Goal: Transaction & Acquisition: Purchase product/service

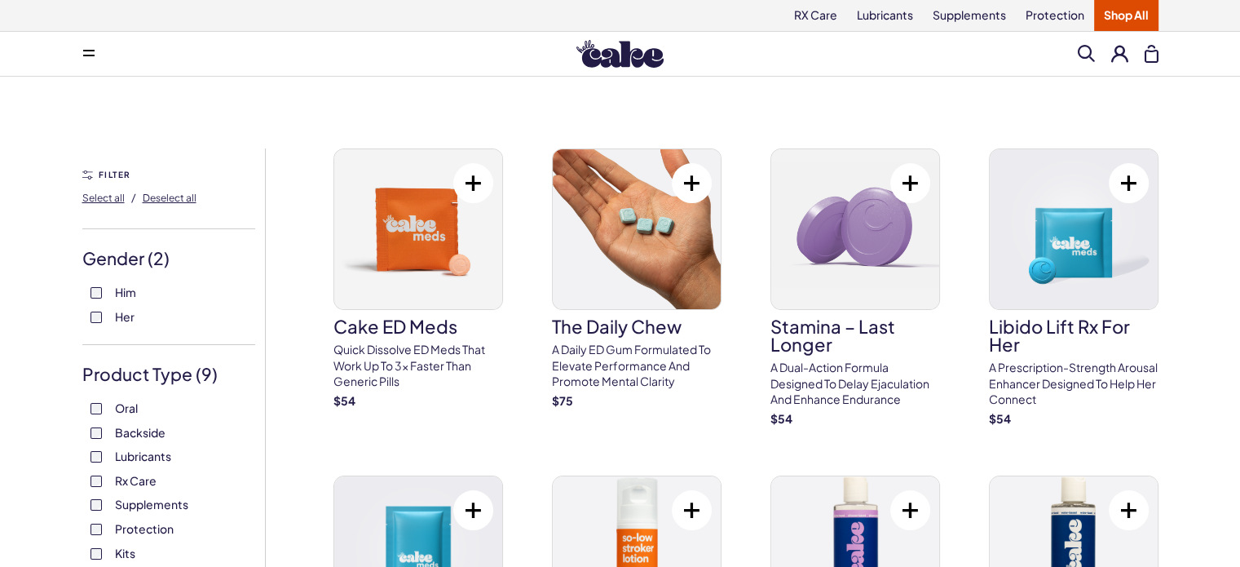
click at [631, 50] on img at bounding box center [619, 54] width 87 height 28
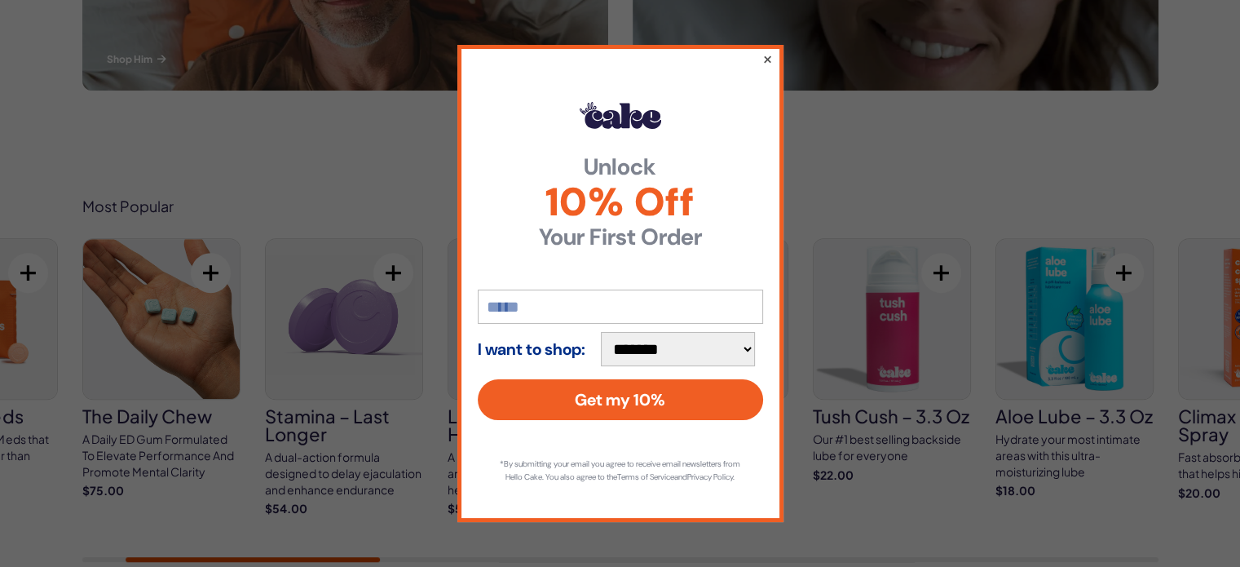
click at [768, 55] on button "×" at bounding box center [766, 59] width 11 height 20
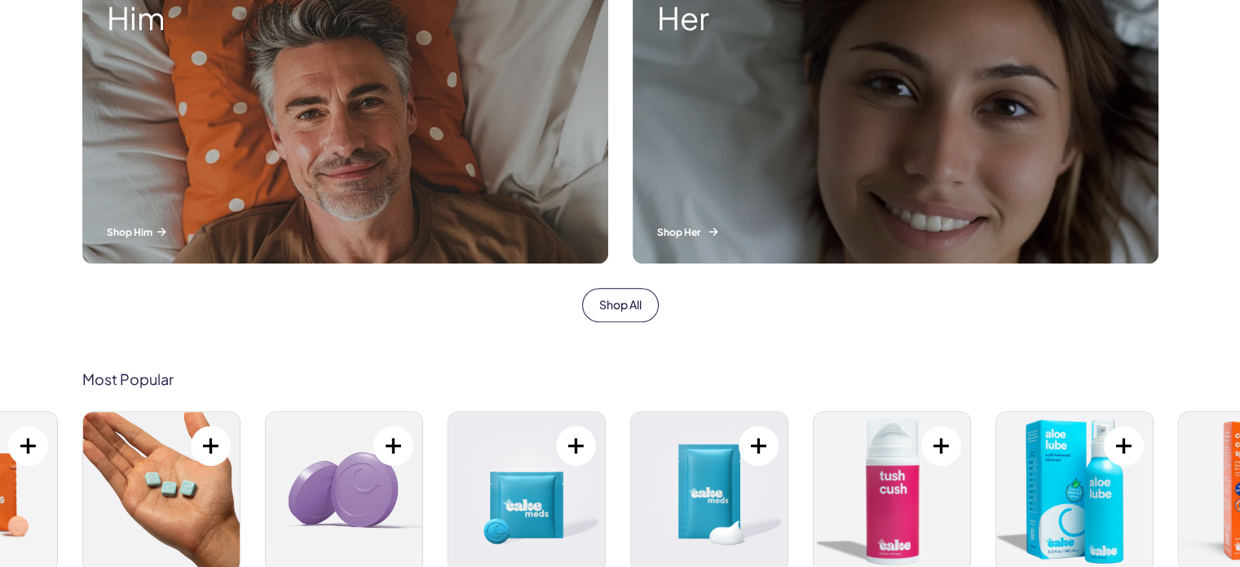
scroll to position [489, 0]
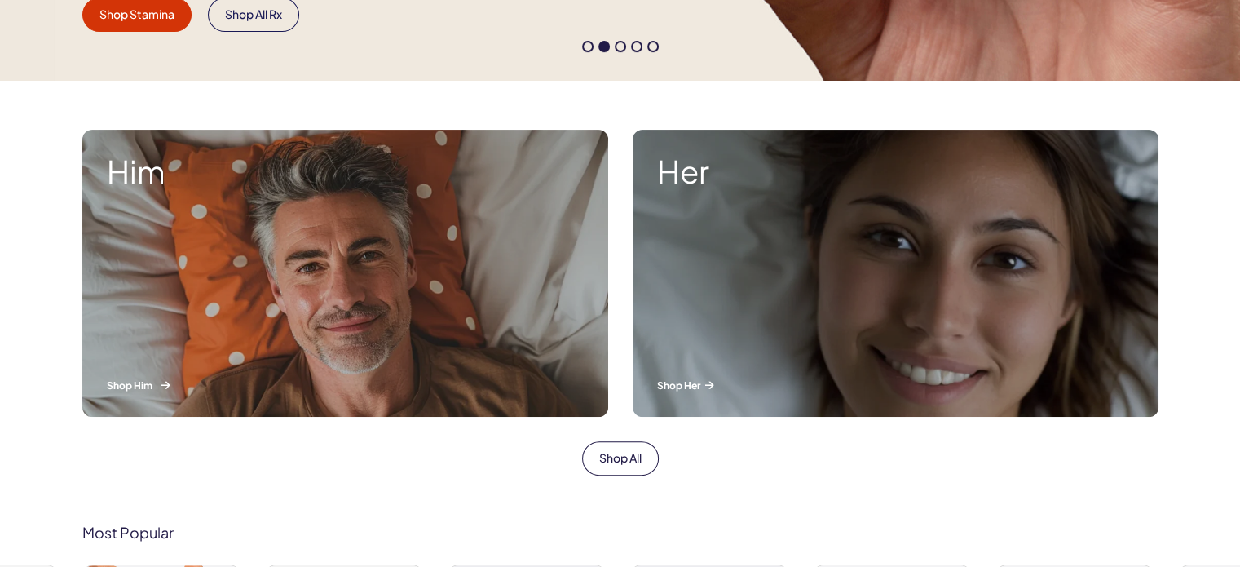
click at [279, 273] on div "Him Shop Him" at bounding box center [345, 273] width 526 height 287
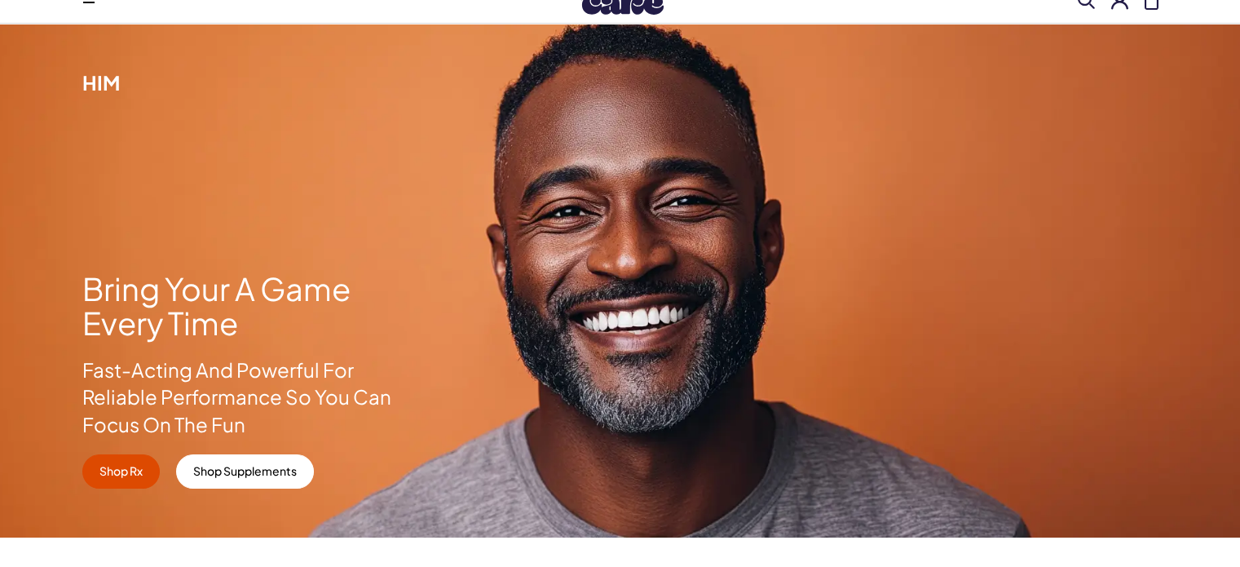
scroll to position [82, 0]
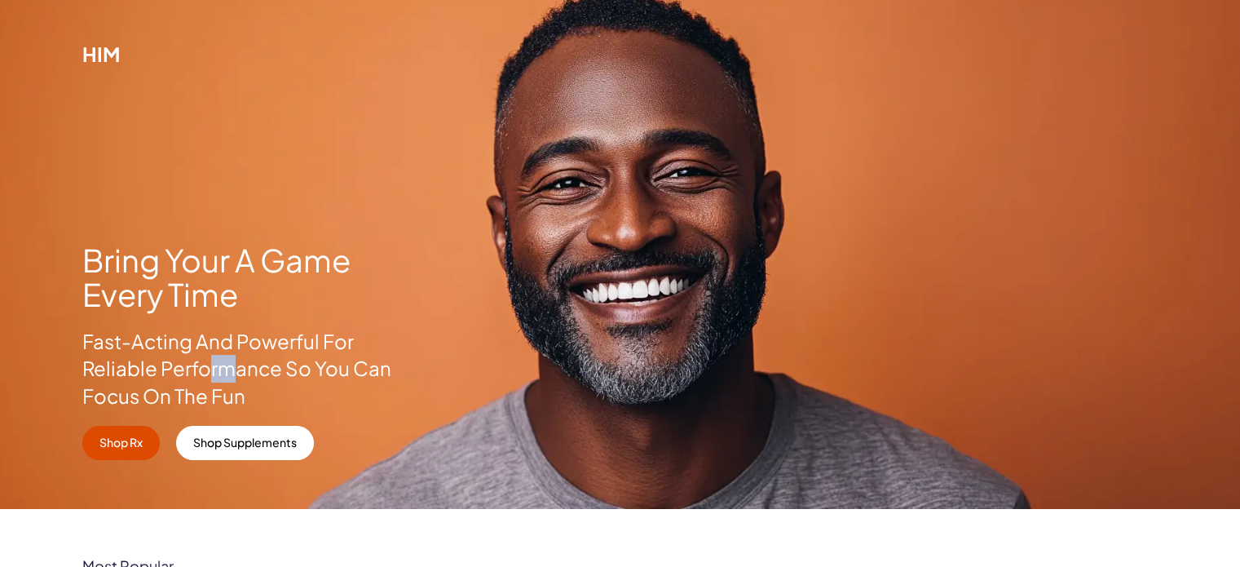
drag, startPoint x: 225, startPoint y: 355, endPoint x: 209, endPoint y: 356, distance: 16.3
click at [209, 356] on p "Fast-Acting And Powerful For Reliable Performance So You Can Focus On The Fun" at bounding box center [237, 369] width 311 height 82
click at [190, 345] on p "Fast-Acting And Powerful For Reliable Performance So You Can Focus On The Fun" at bounding box center [237, 369] width 311 height 82
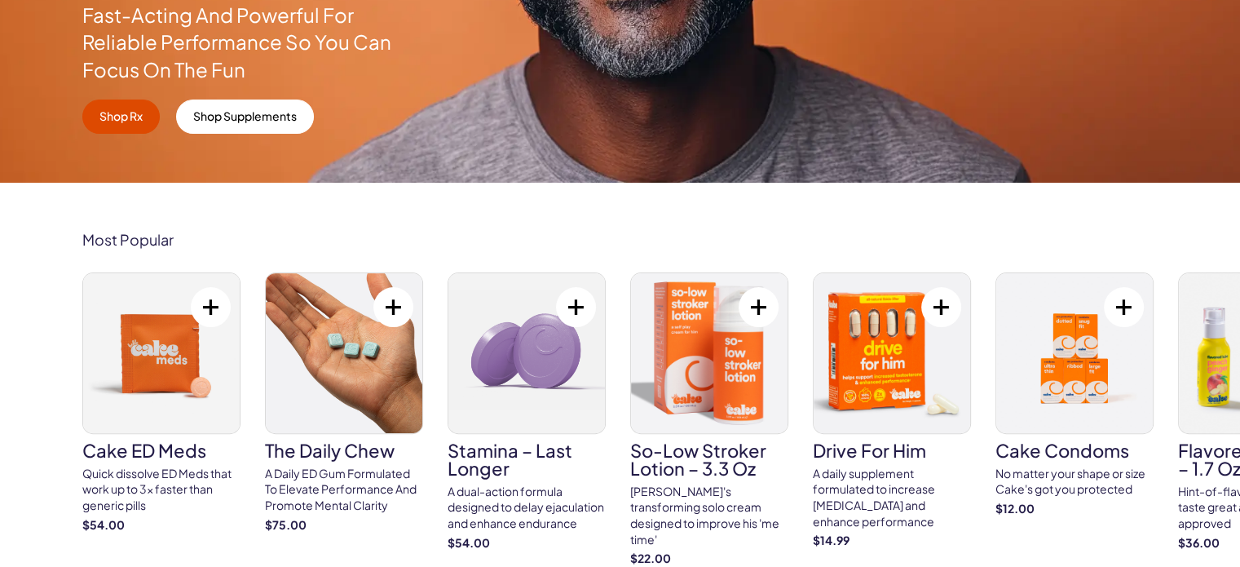
scroll to position [489, 0]
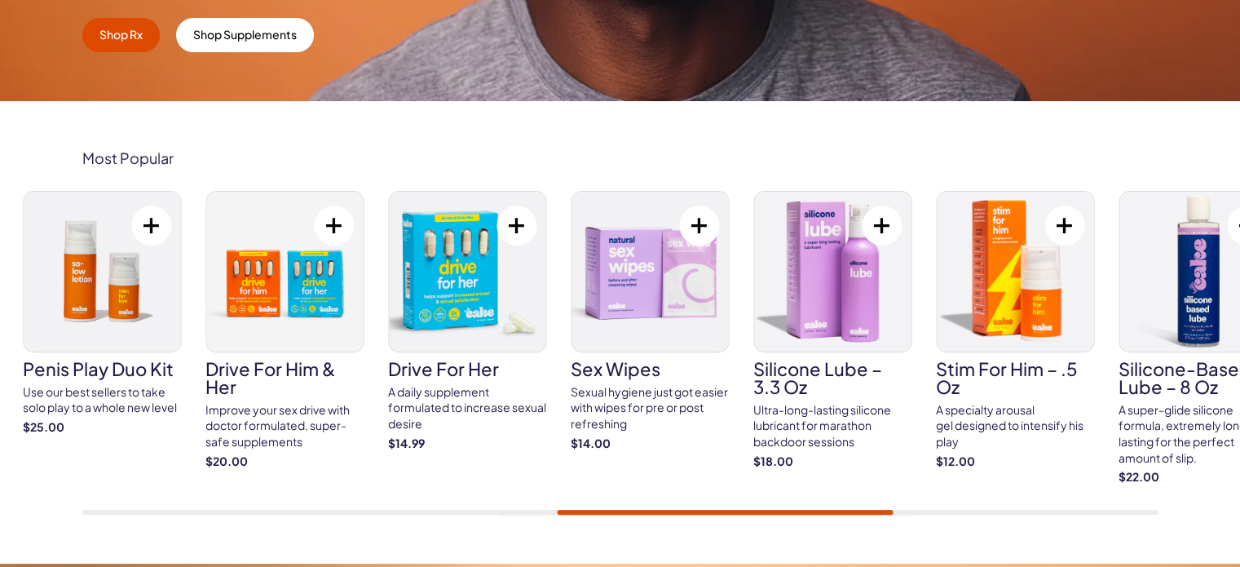
click at [845, 485] on div "Cake ED Meds Quick dissolve ED Meds that work up to 3x faster than generic pill…" at bounding box center [620, 353] width 1076 height 324
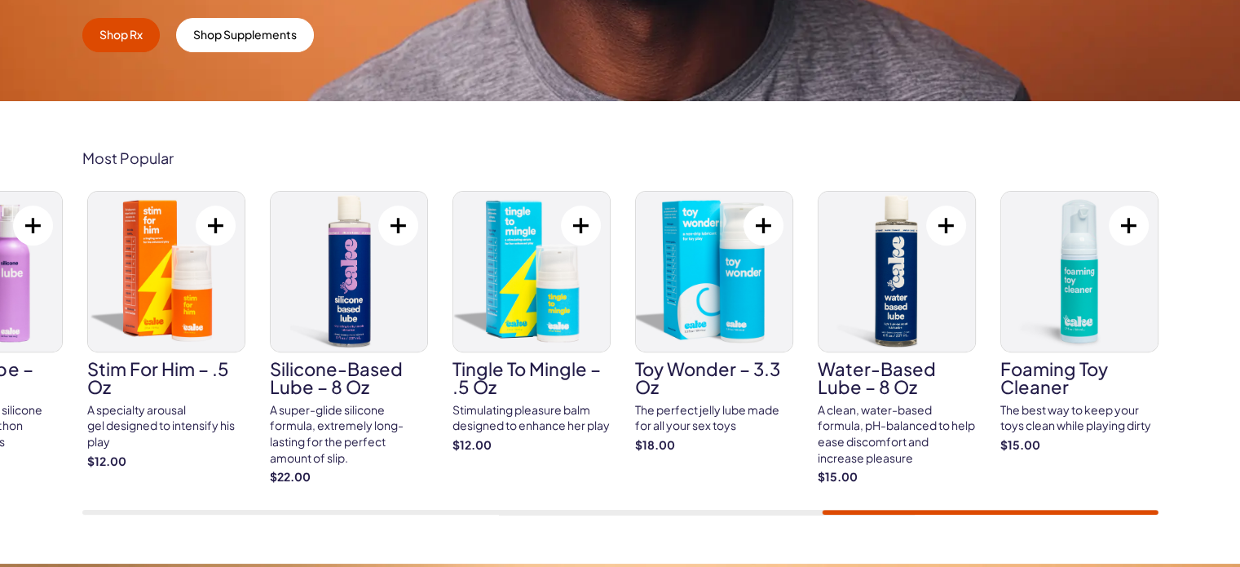
click at [1226, 504] on div "Most Popular Cake ED Meds Quick dissolve ED Meds that work up to 3x faster than…" at bounding box center [620, 332] width 1240 height 462
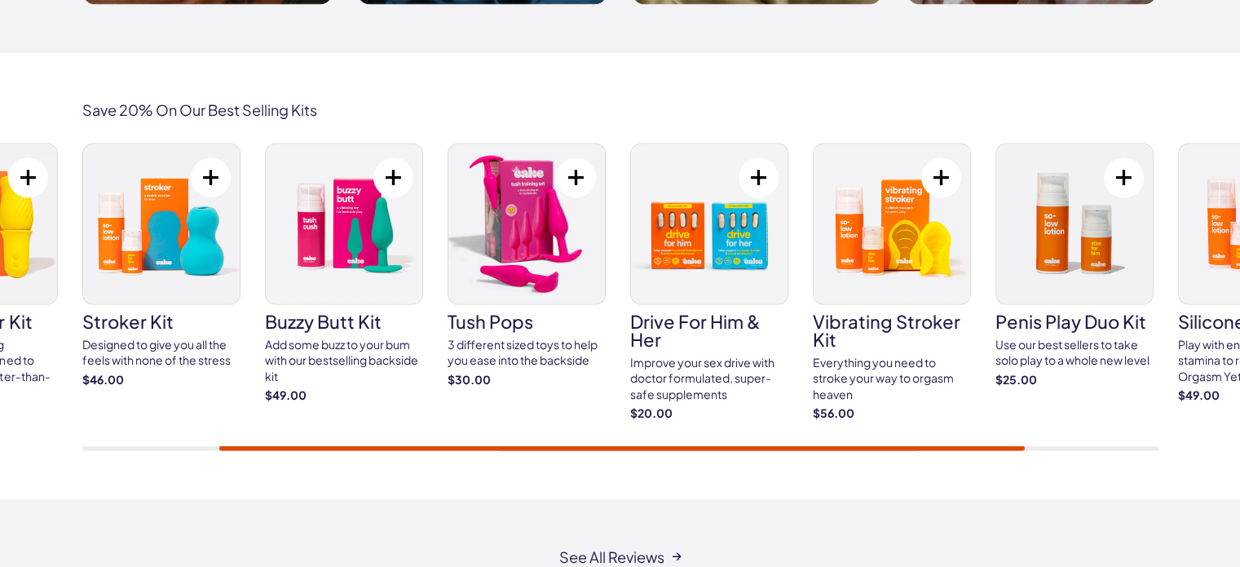
scroll to position [2853, 0]
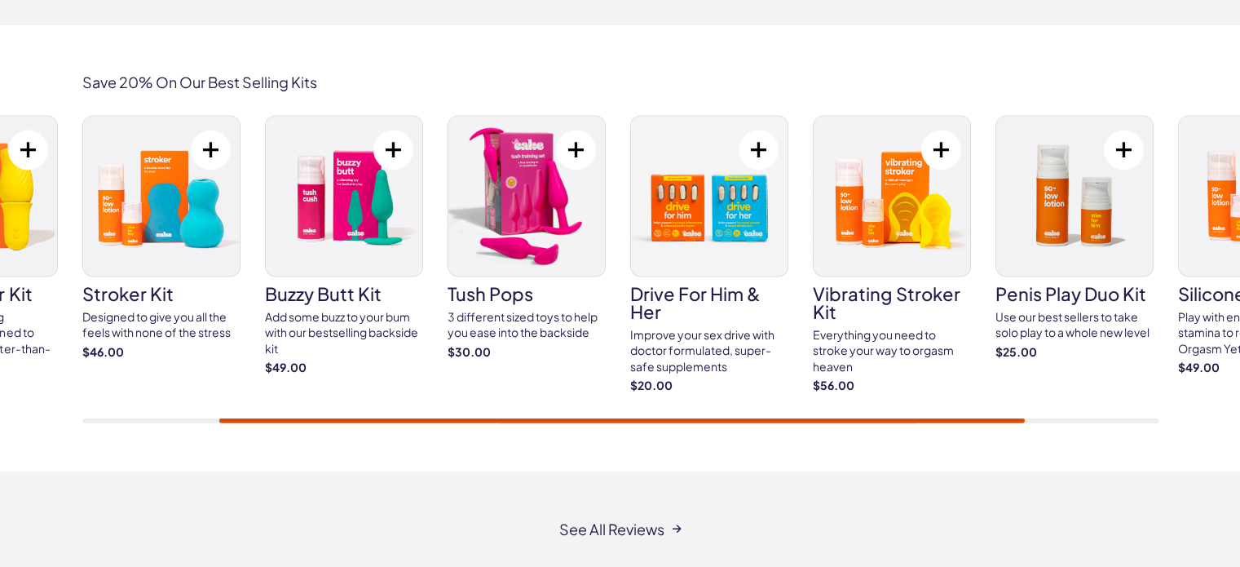
click at [624, 38] on div "Save 20% On Our Best Selling Kits spin stroker kit A spinning, vibrating massag…" at bounding box center [620, 248] width 1240 height 446
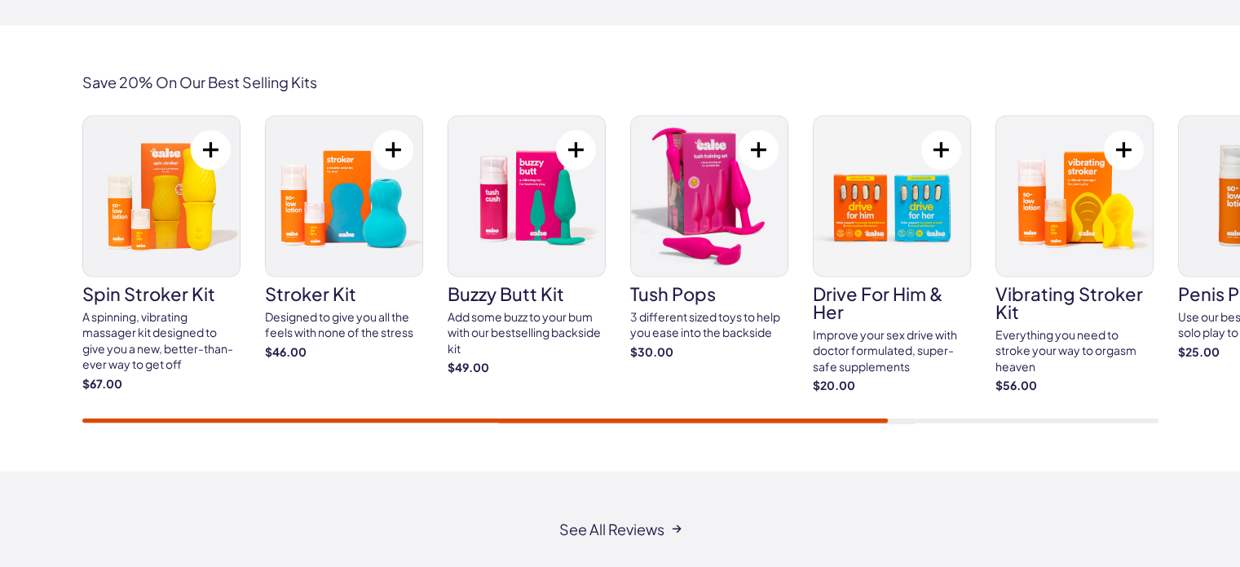
click at [140, 368] on div "spin stroker kit A spinning, vibrating massager kit designed to give you a new,…" at bounding box center [620, 268] width 1076 height 307
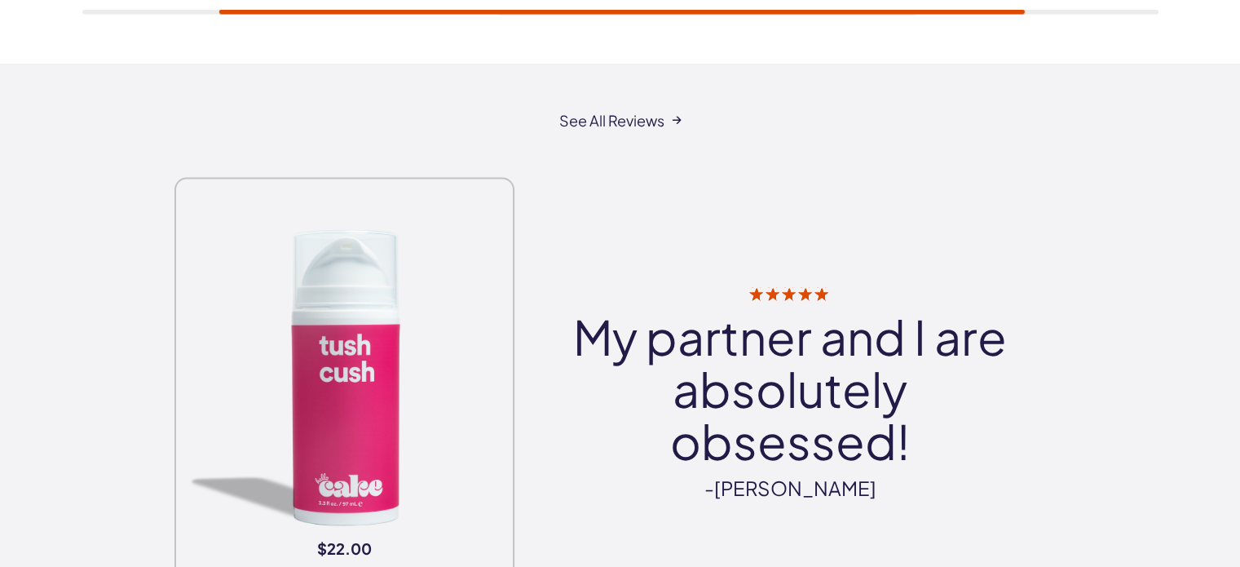
scroll to position [2772, 0]
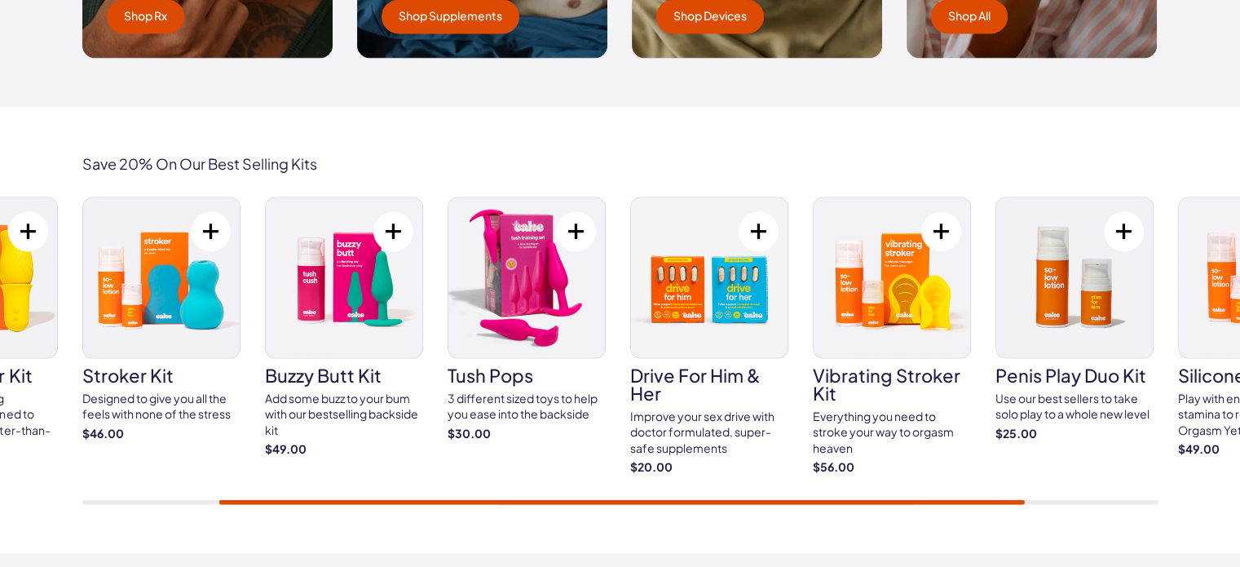
click at [161, 324] on img at bounding box center [161, 277] width 157 height 160
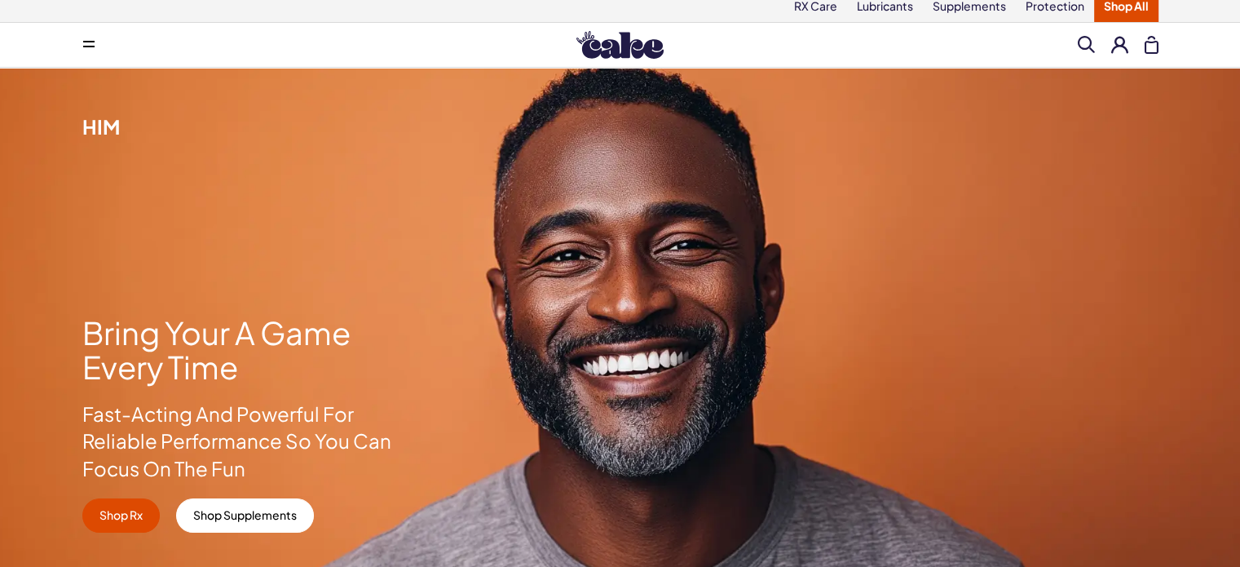
scroll to position [0, 0]
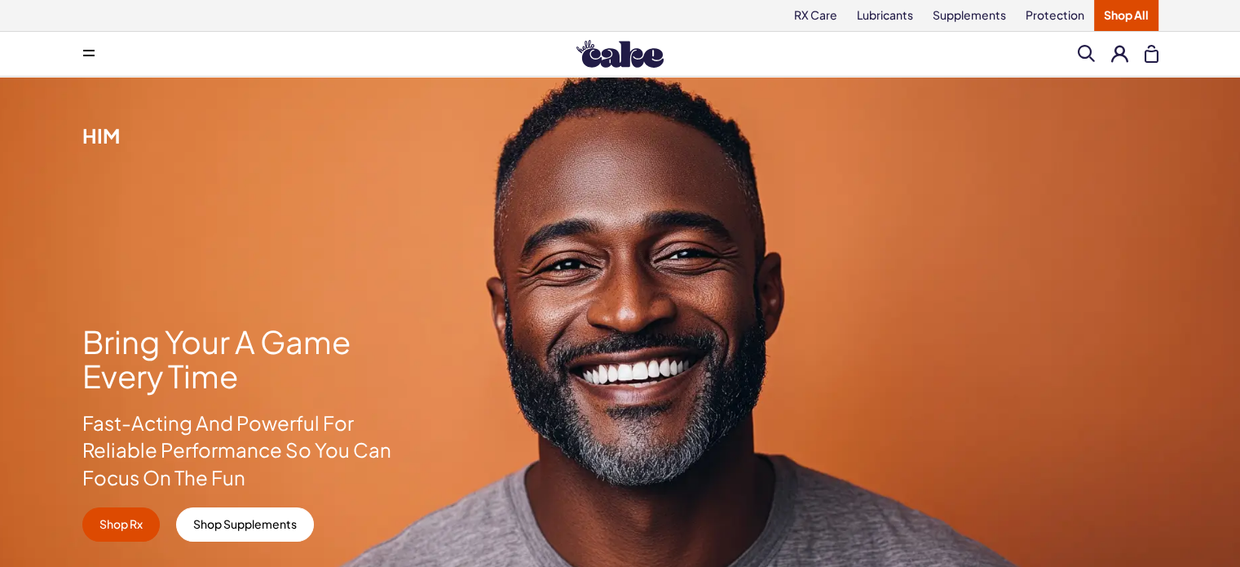
click at [629, 64] on img at bounding box center [619, 54] width 87 height 28
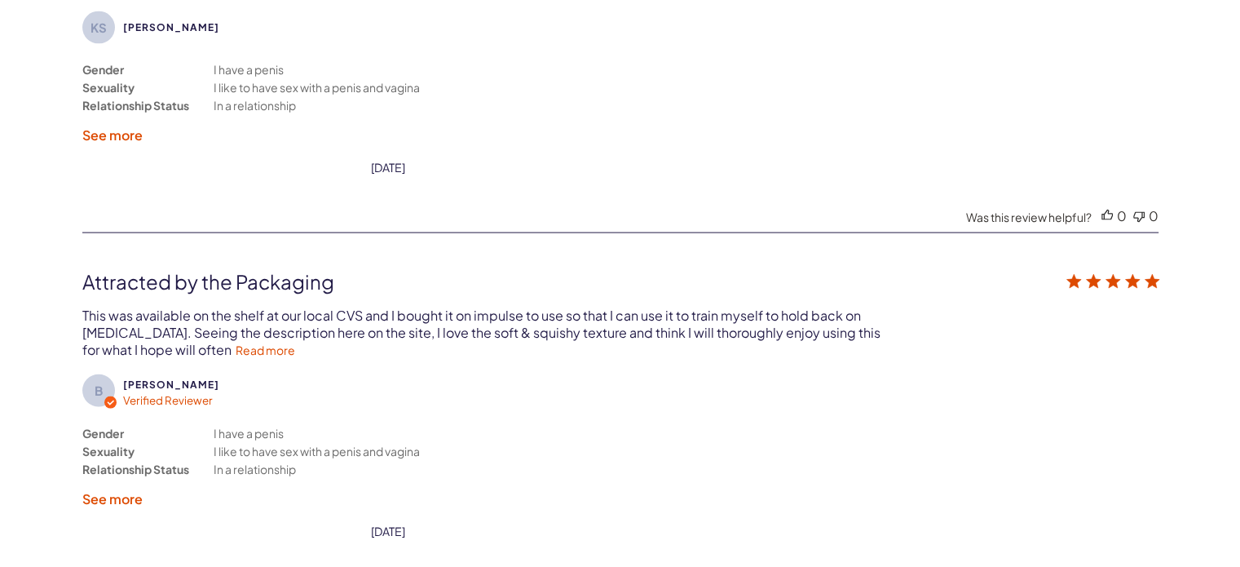
scroll to position [3506, 0]
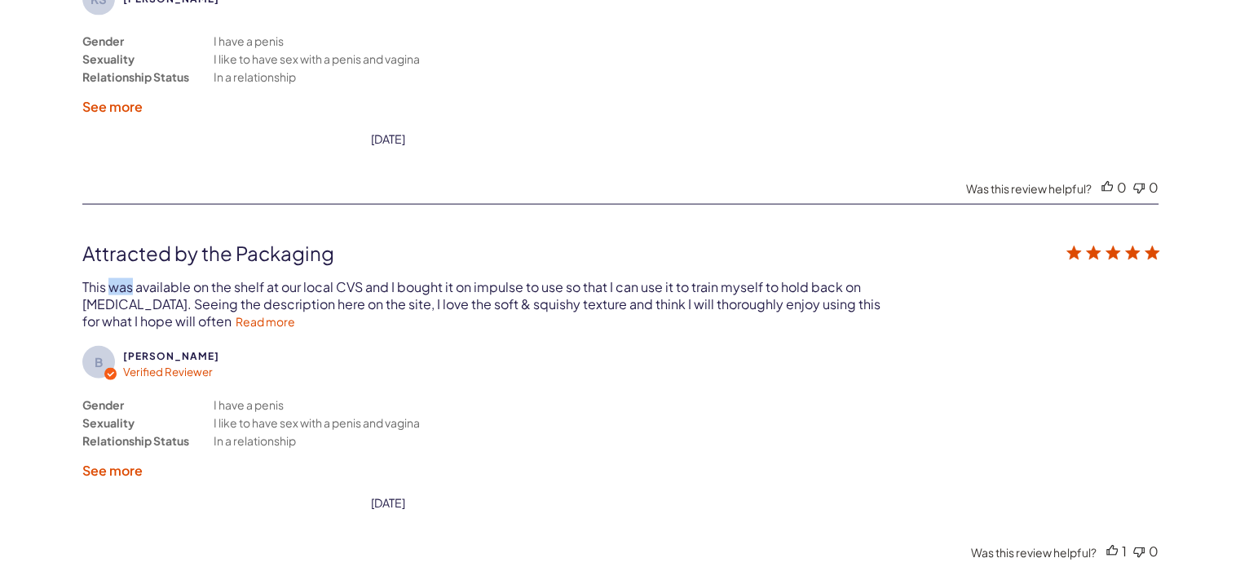
drag, startPoint x: 113, startPoint y: 276, endPoint x: 129, endPoint y: 279, distance: 16.5
click at [129, 279] on div "This was available on the shelf at our local CVS and I bought it on impulse to …" at bounding box center [482, 303] width 801 height 51
click at [220, 283] on div "This was available on the shelf at our local CVS and I bought it on impulse to …" at bounding box center [482, 303] width 801 height 51
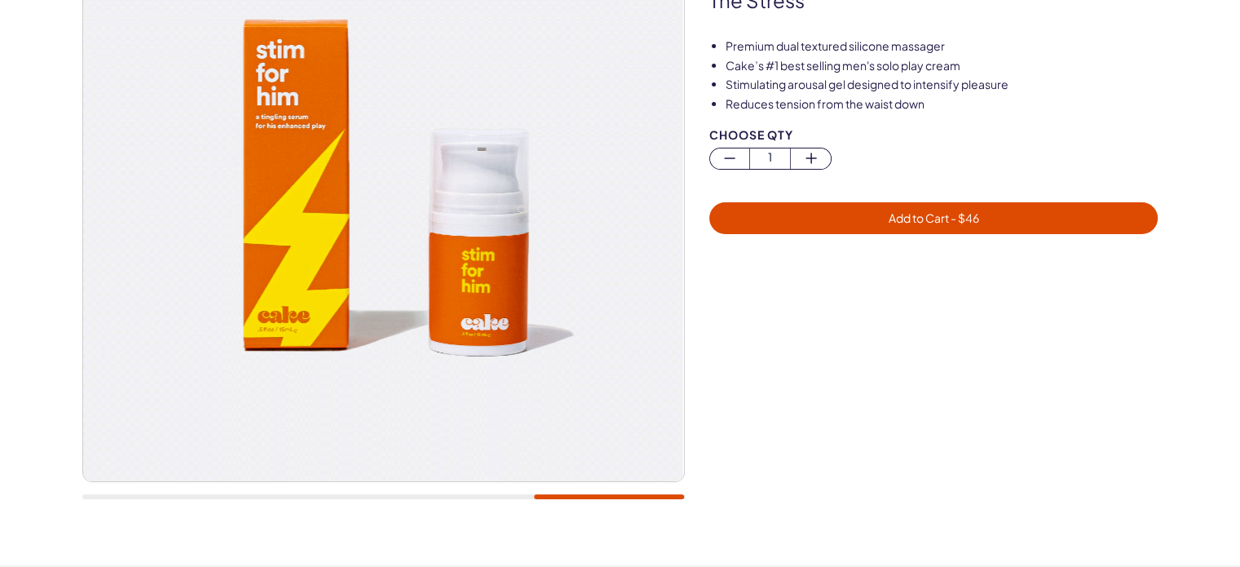
scroll to position [0, 0]
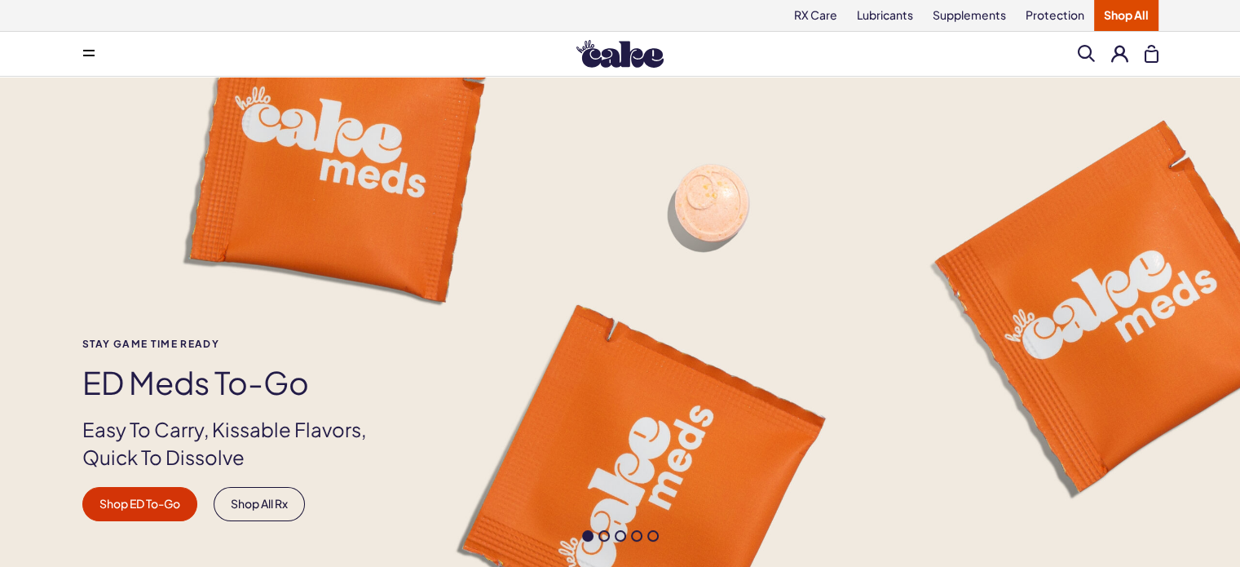
click at [1092, 46] on span at bounding box center [1086, 53] width 17 height 17
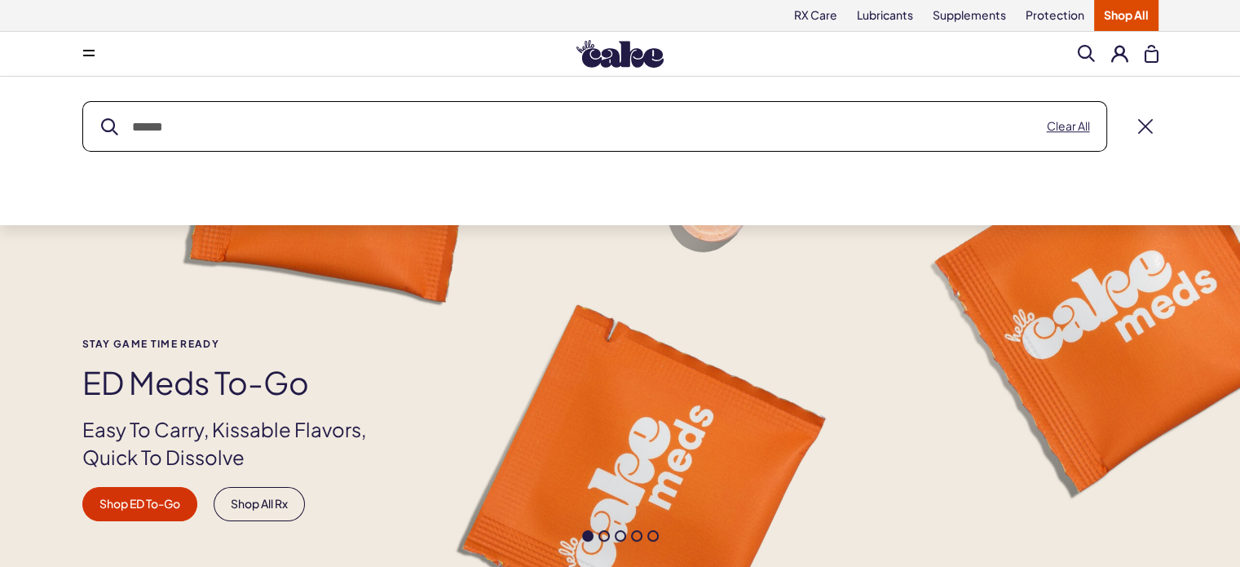
click at [629, 126] on input "text" at bounding box center [594, 126] width 1023 height 49
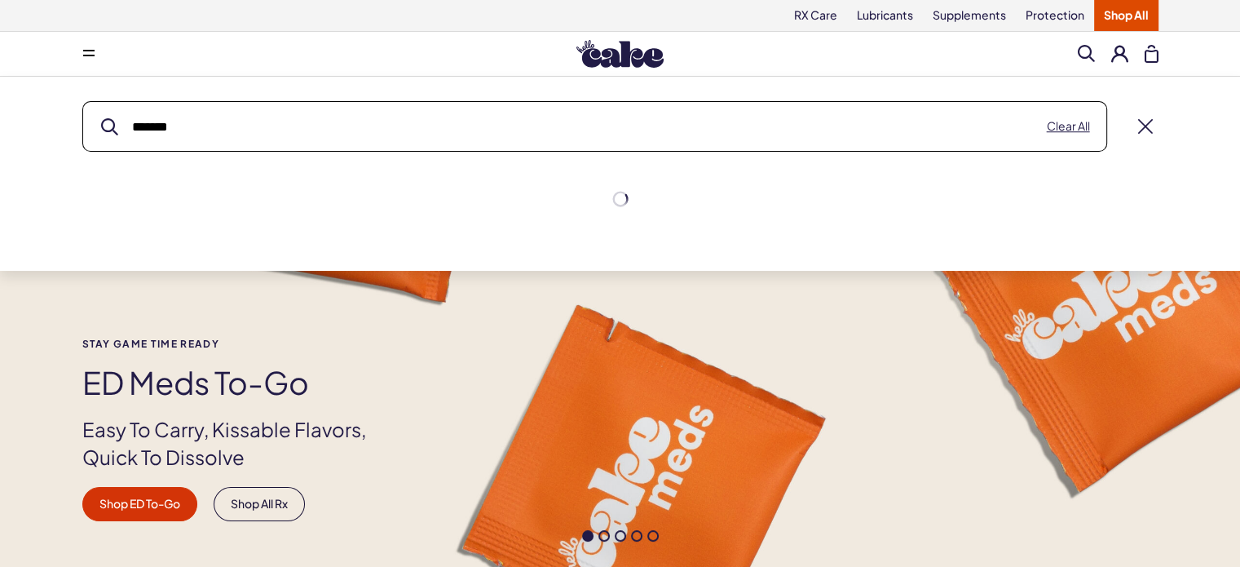
type input "*******"
click at [101, 118] on button "submit" at bounding box center [109, 126] width 17 height 17
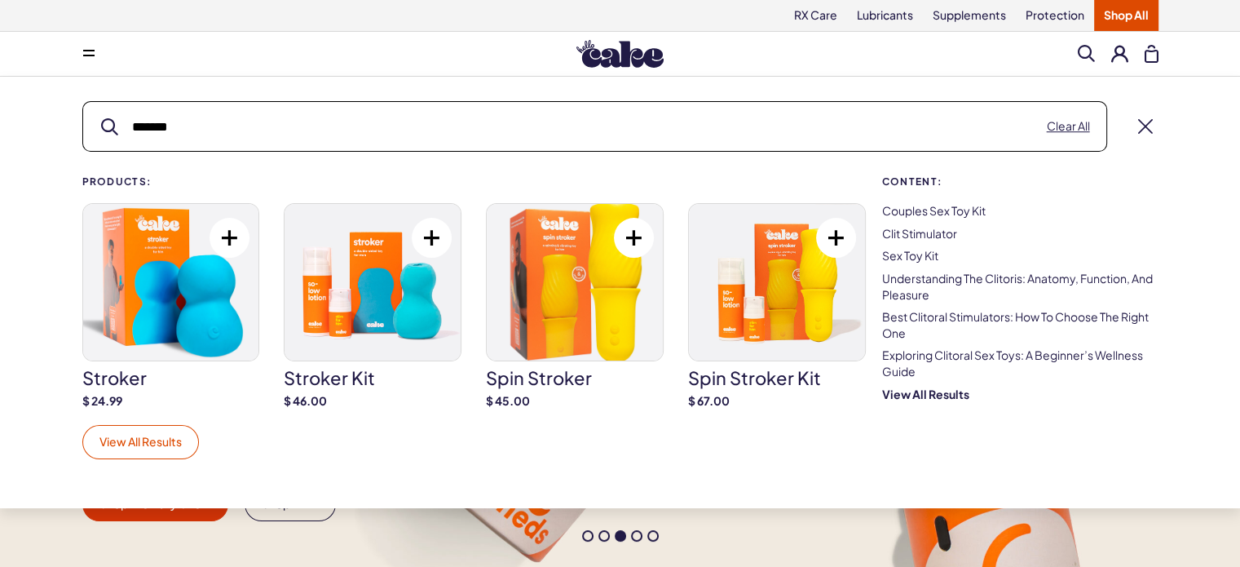
click at [148, 435] on link "View All Results" at bounding box center [140, 442] width 117 height 34
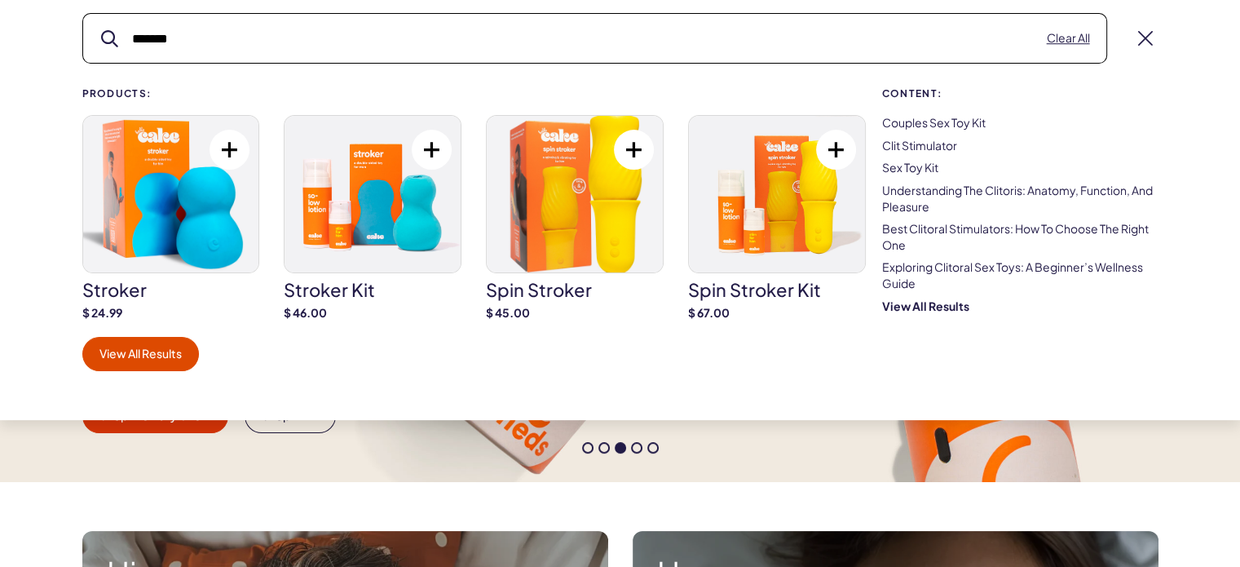
scroll to position [82, 0]
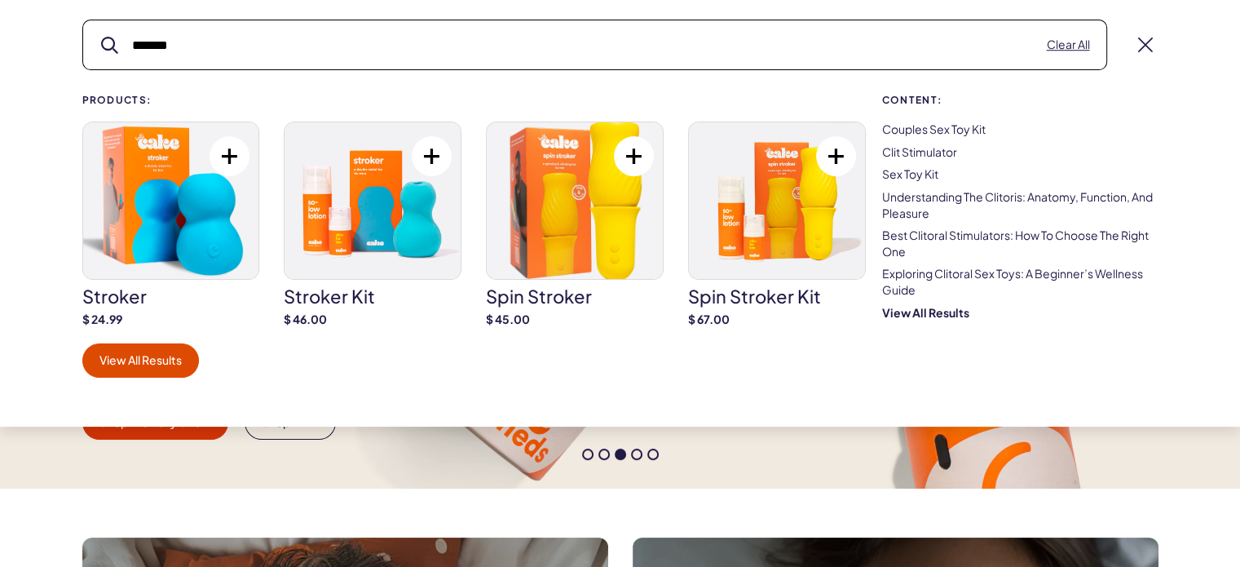
click at [165, 227] on img at bounding box center [171, 200] width 176 height 157
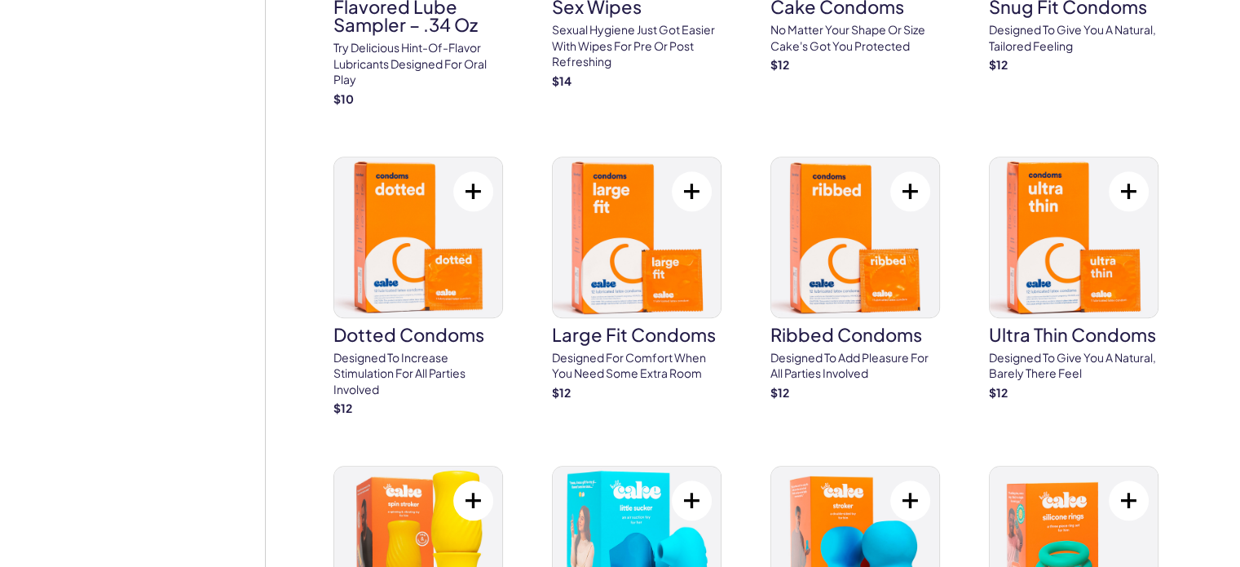
scroll to position [2120, 0]
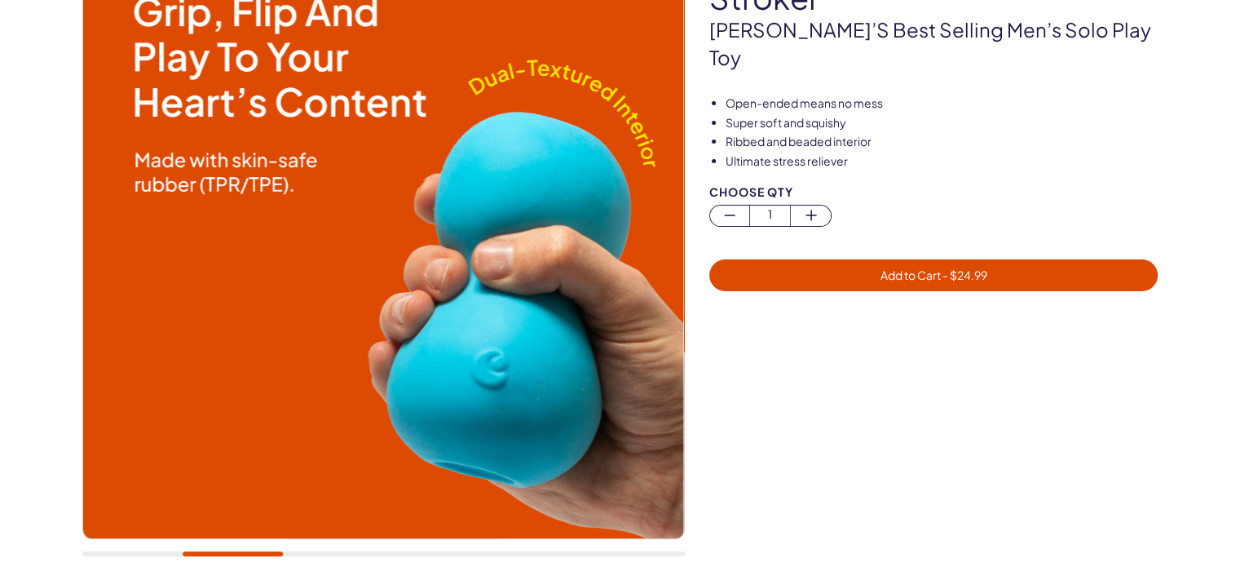
scroll to position [163, 0]
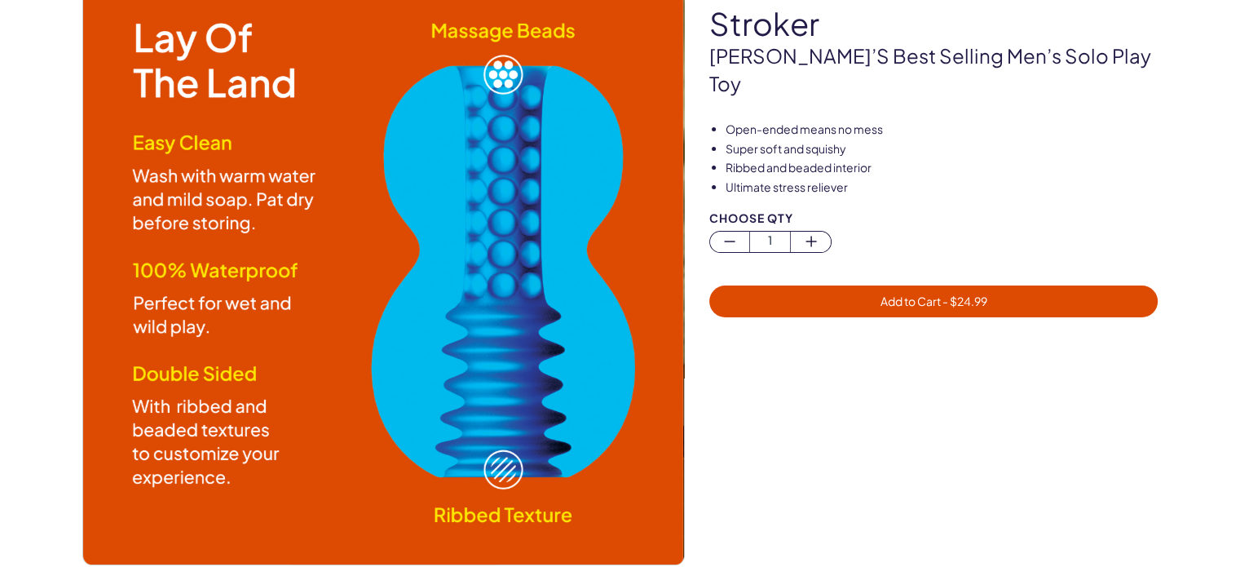
click at [532, 354] on img at bounding box center [382, 263] width 601 height 601
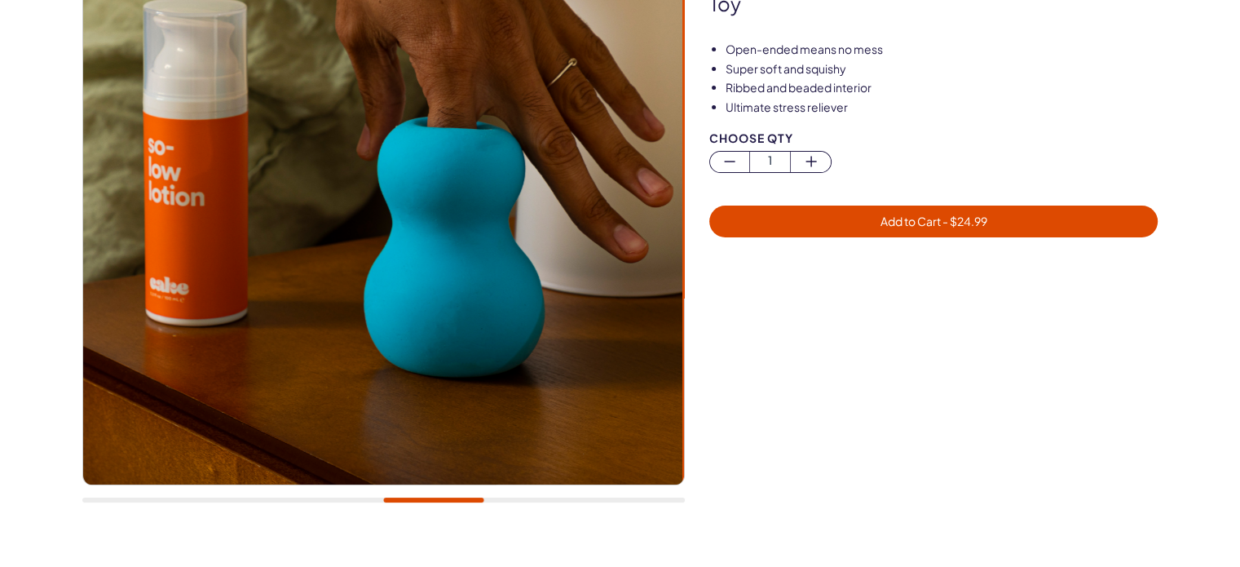
scroll to position [326, 0]
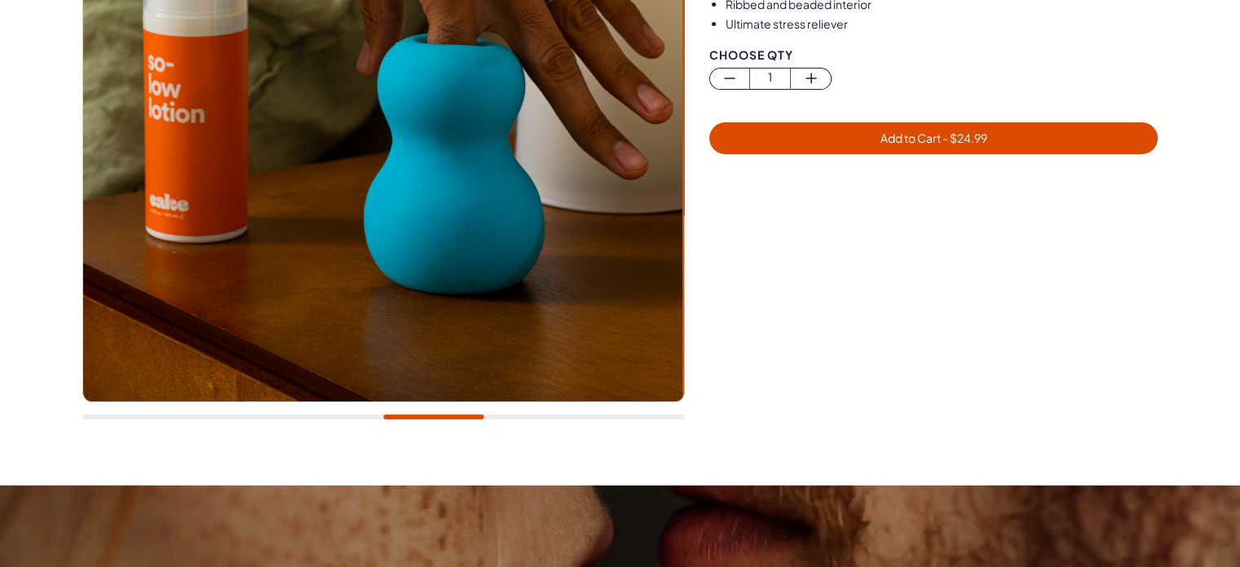
click at [216, 319] on img at bounding box center [382, 100] width 601 height 601
drag, startPoint x: 367, startPoint y: 423, endPoint x: 324, endPoint y: 413, distance: 43.7
click at [324, 413] on div at bounding box center [383, 117] width 602 height 637
click at [321, 414] on div at bounding box center [383, 117] width 602 height 637
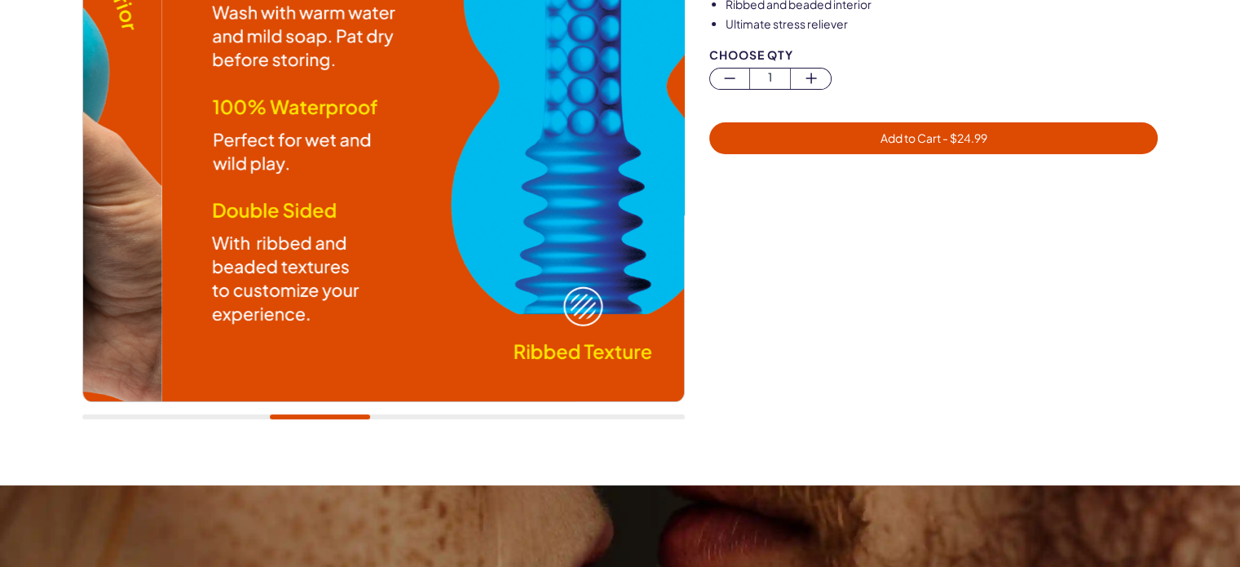
click at [319, 417] on div at bounding box center [383, 416] width 602 height 5
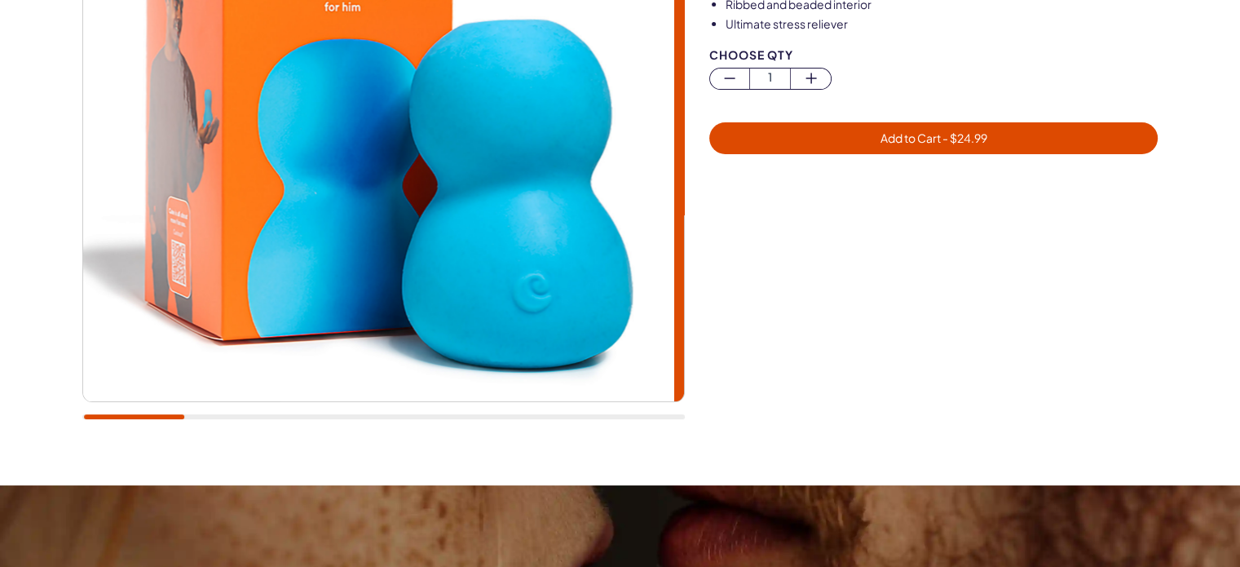
click at [82, 400] on div at bounding box center [383, 117] width 602 height 637
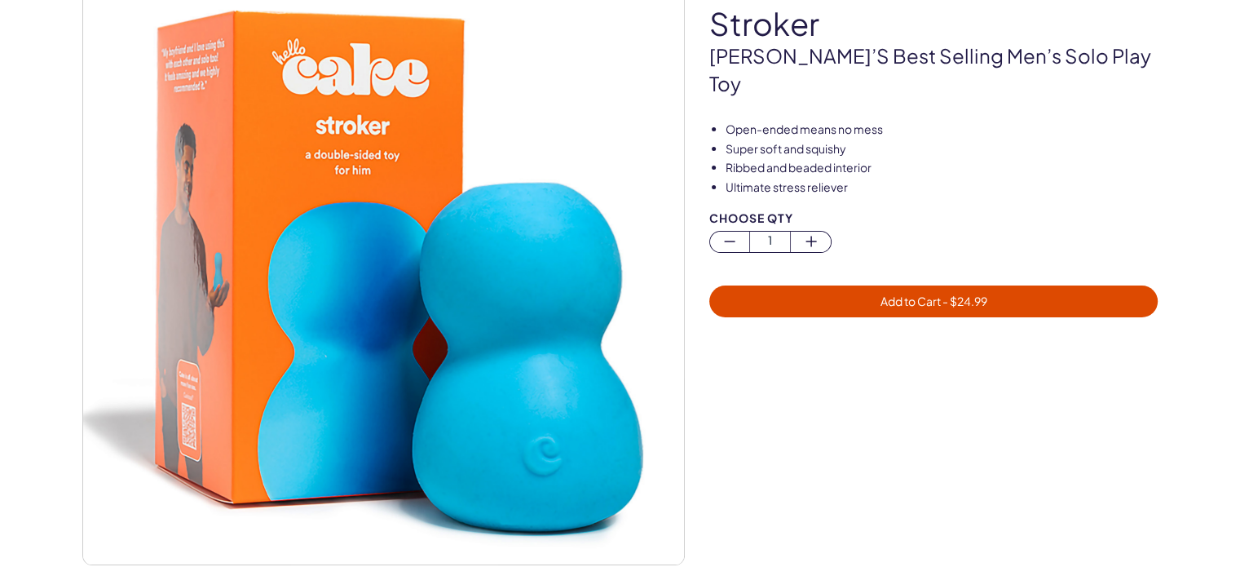
scroll to position [245, 0]
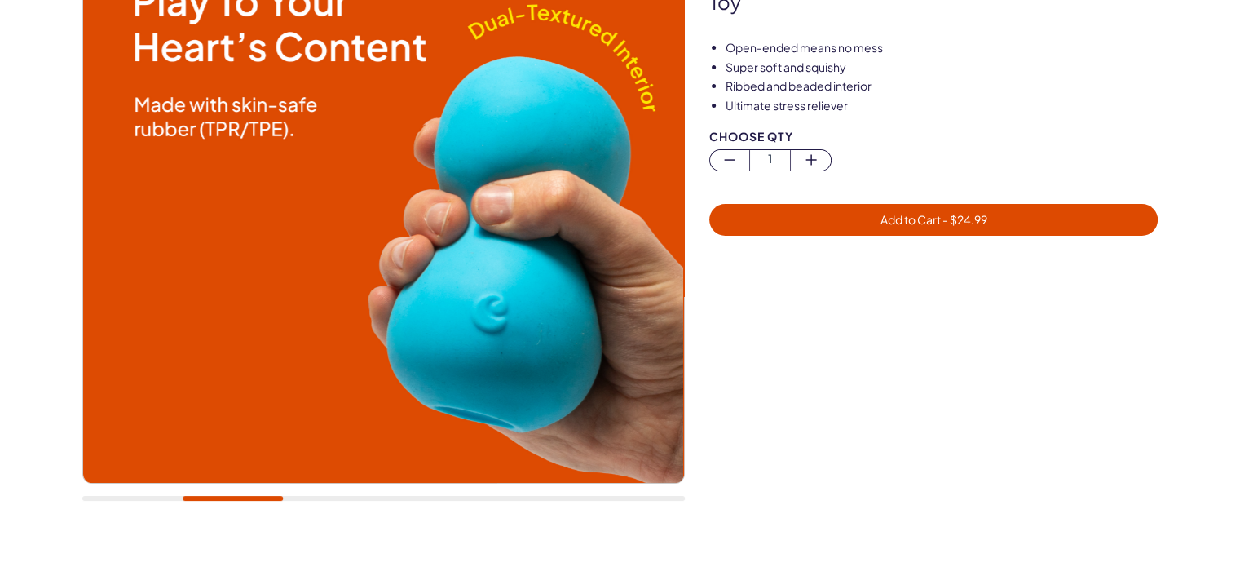
click at [235, 499] on div at bounding box center [233, 498] width 100 height 5
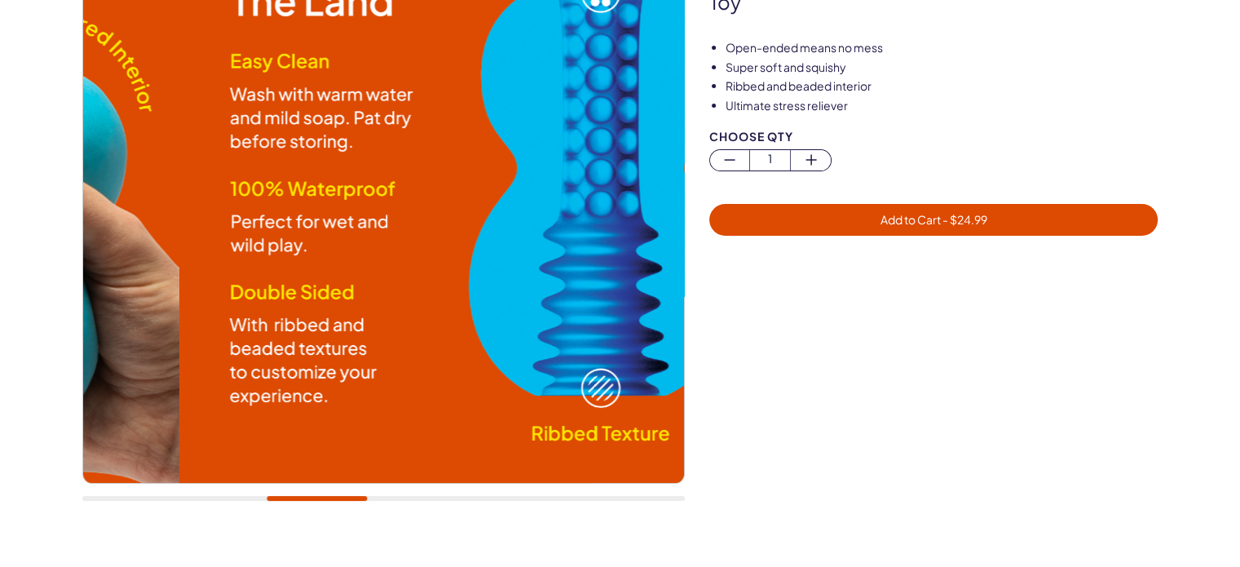
click at [330, 495] on div at bounding box center [383, 199] width 602 height 637
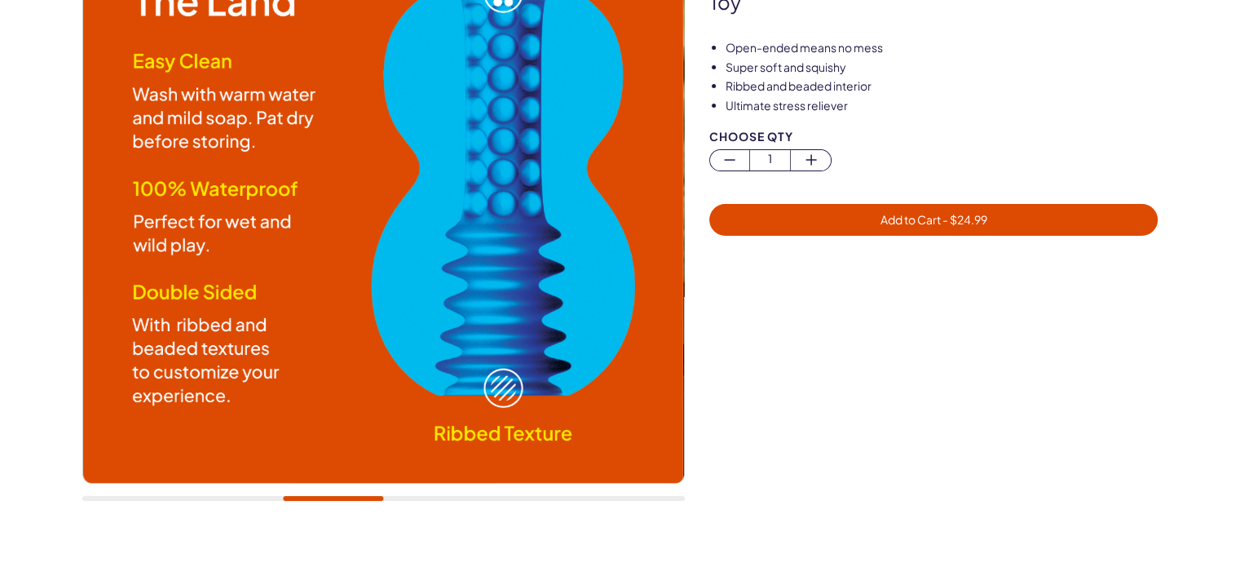
click at [420, 501] on div at bounding box center [383, 199] width 602 height 637
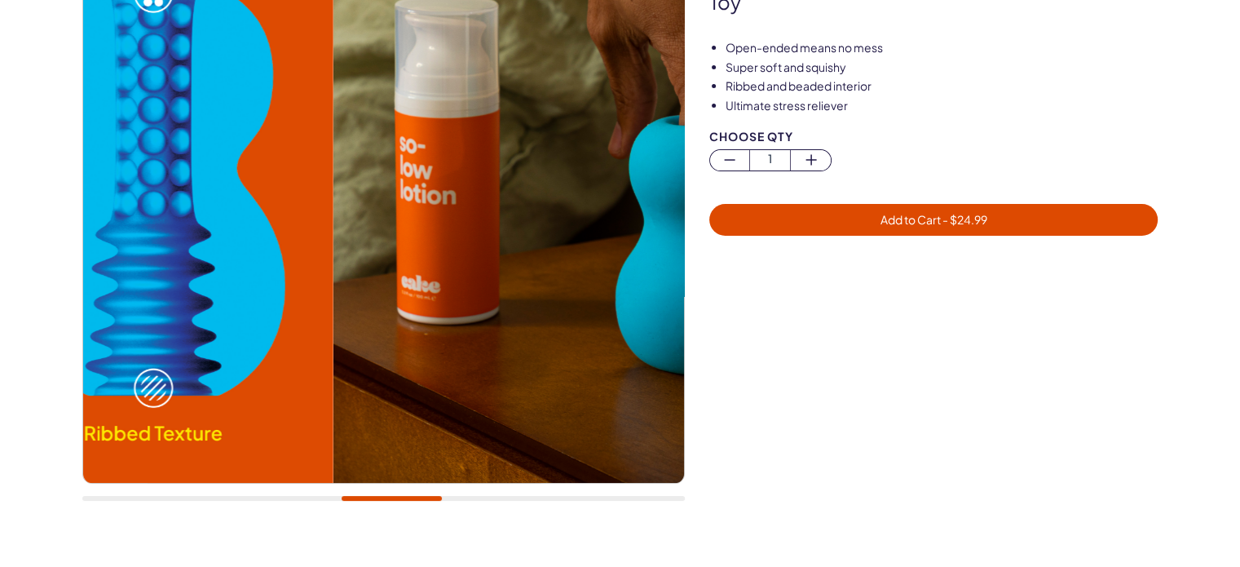
click at [403, 493] on div at bounding box center [383, 199] width 602 height 637
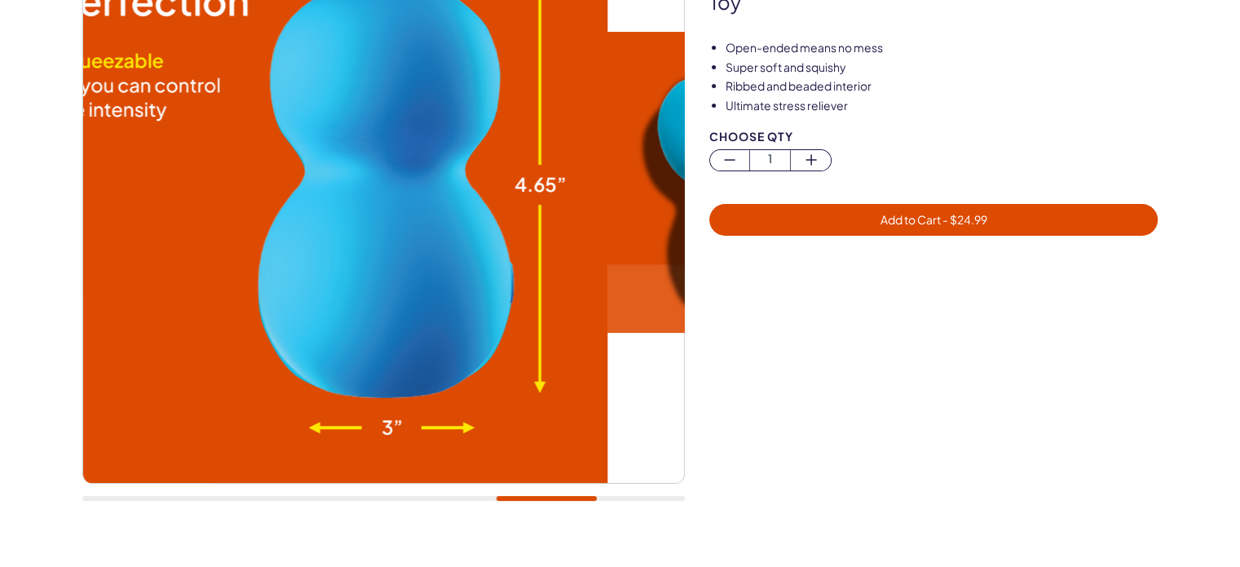
click at [532, 488] on div at bounding box center [383, 199] width 602 height 637
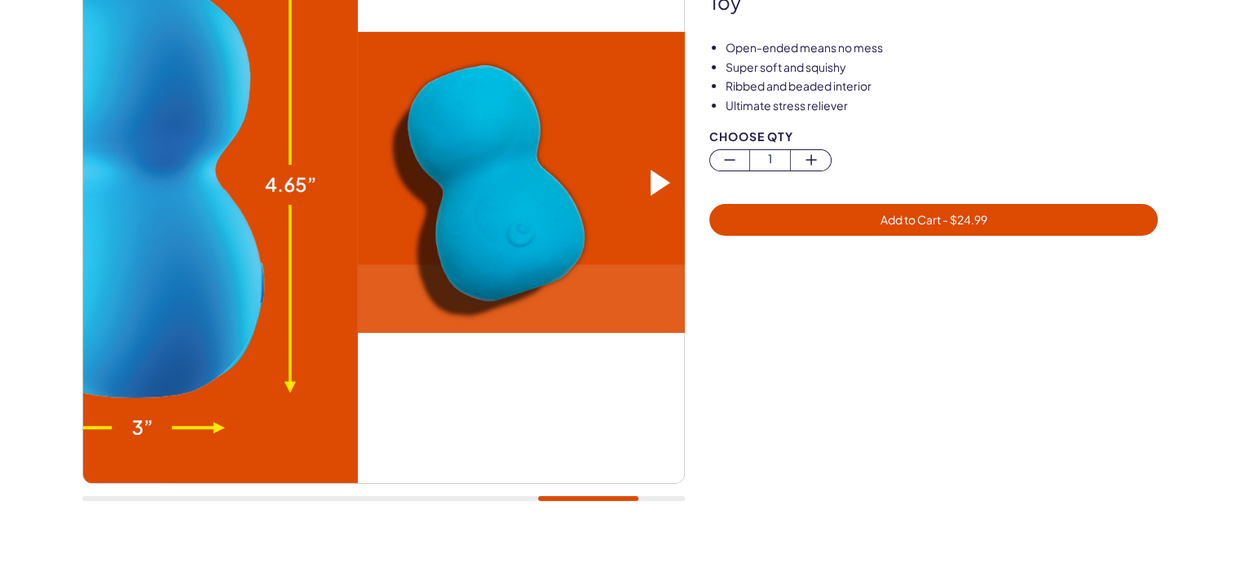
click at [545, 496] on div at bounding box center [588, 498] width 100 height 5
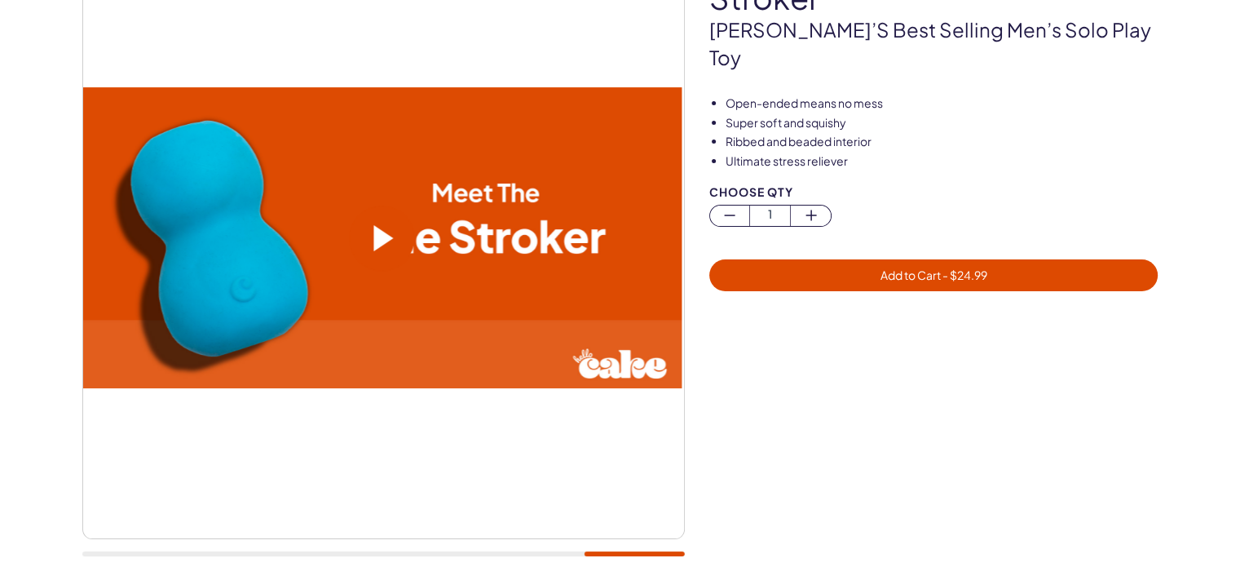
scroll to position [163, 0]
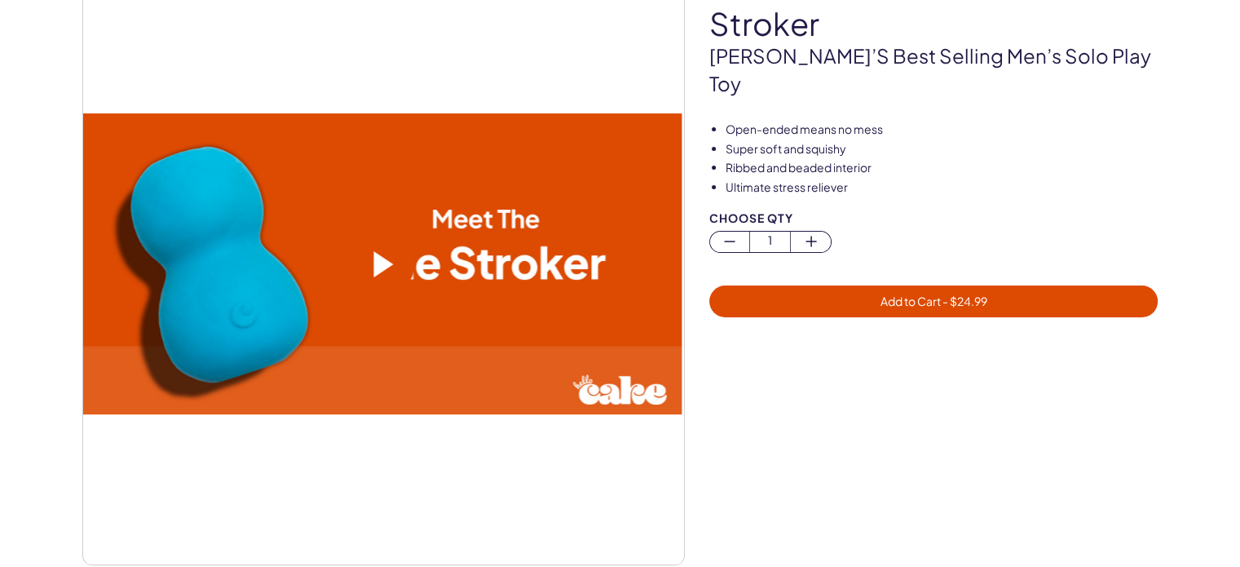
click at [384, 267] on span at bounding box center [383, 264] width 20 height 26
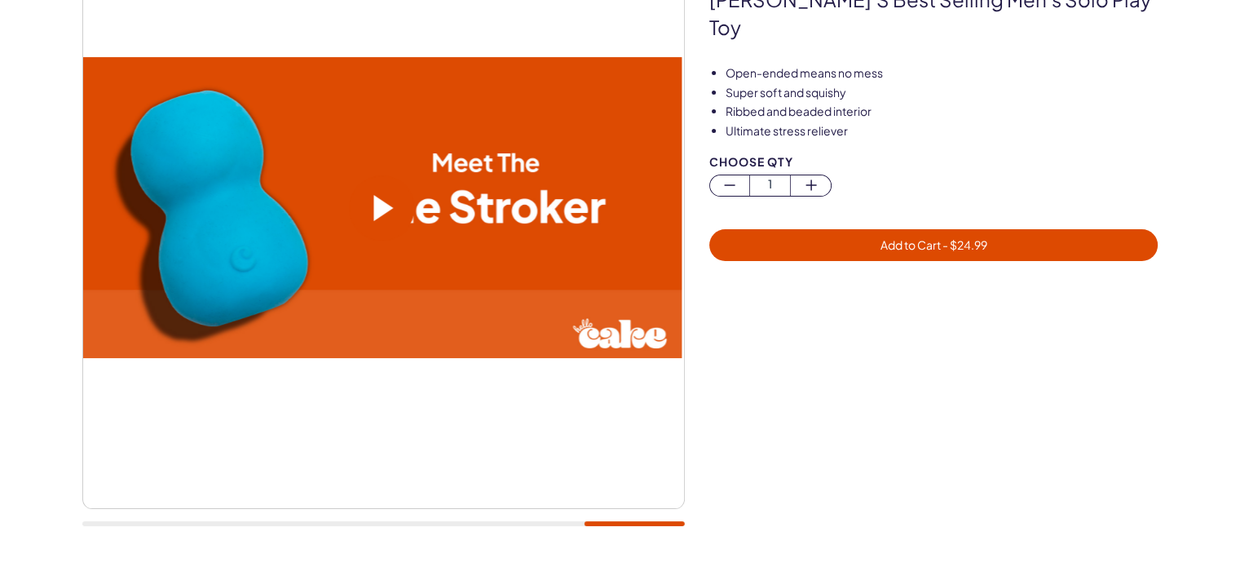
scroll to position [245, 0]
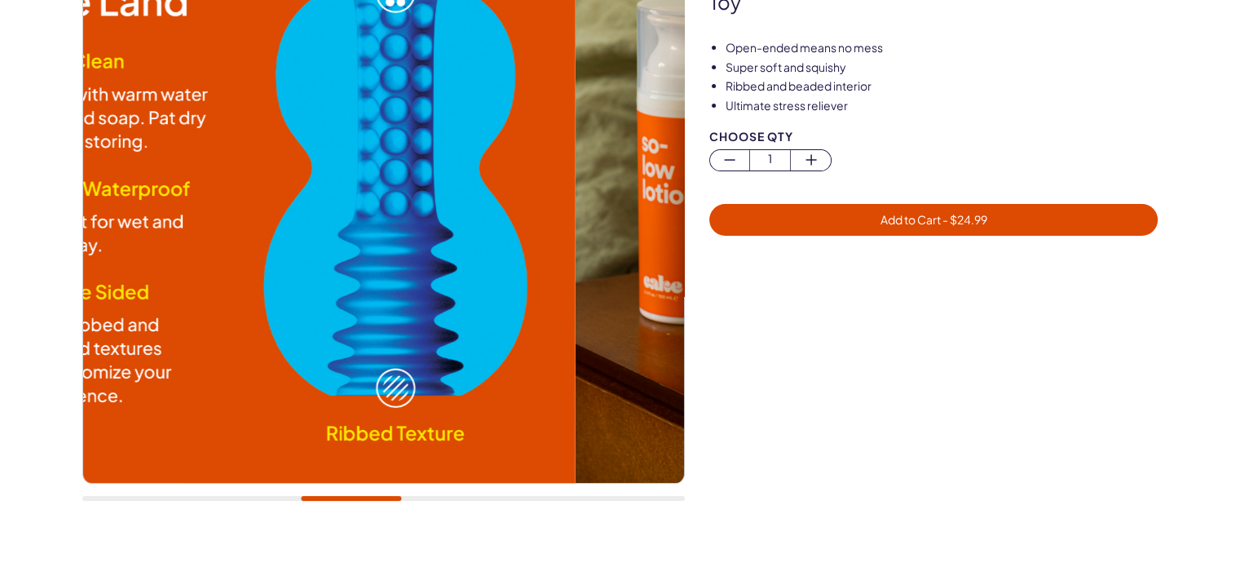
click at [351, 459] on div at bounding box center [383, 199] width 602 height 637
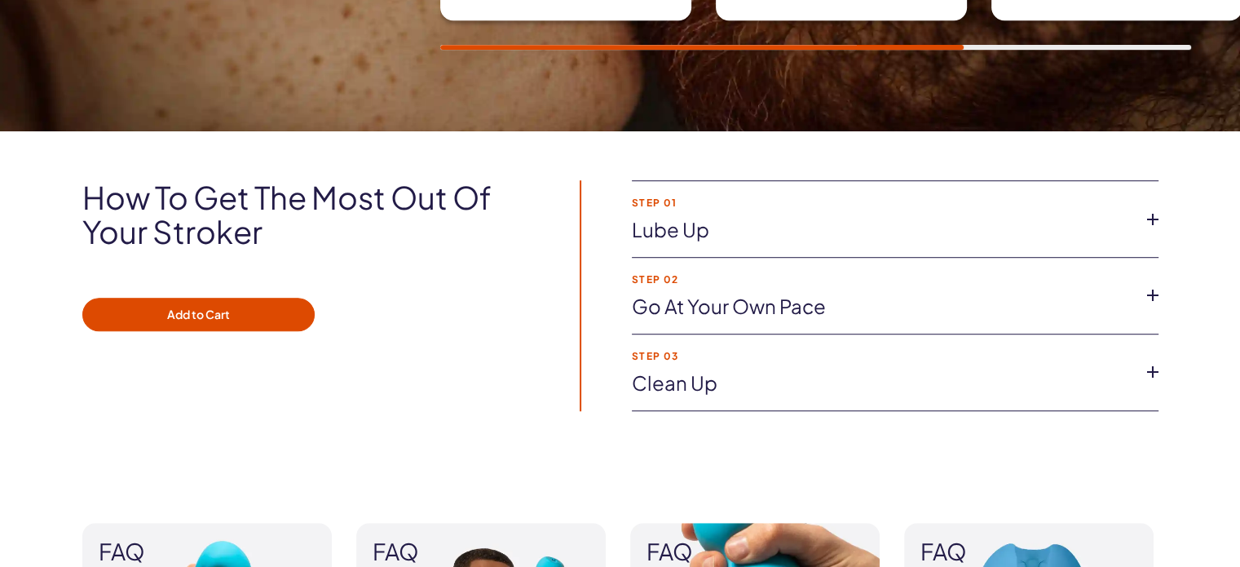
scroll to position [1060, 0]
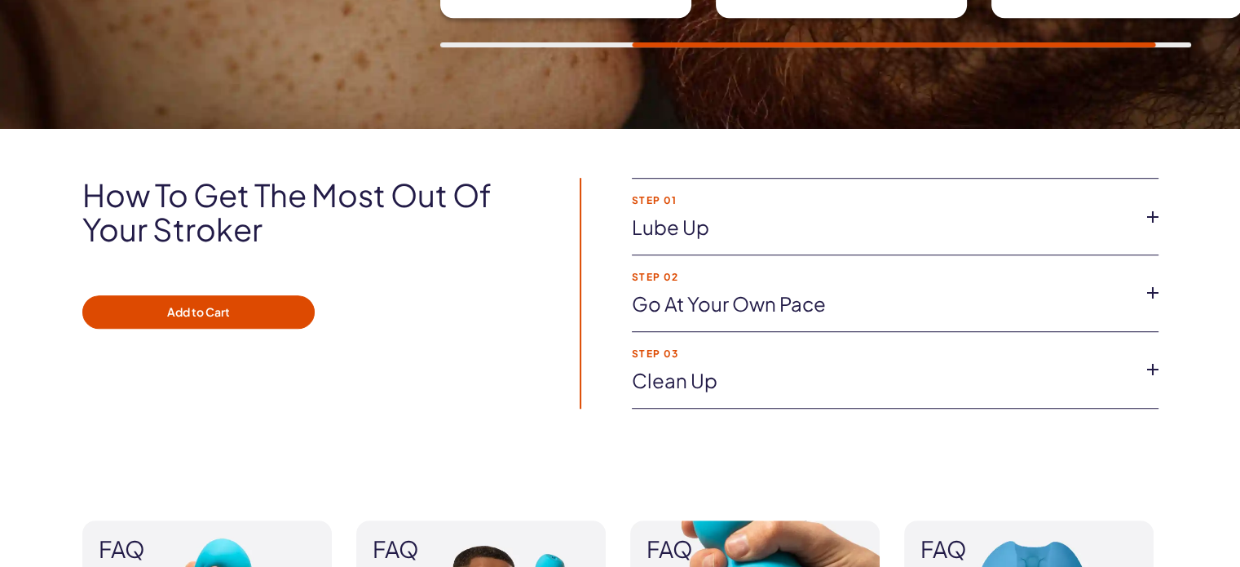
click at [760, 299] on link "Go at your own pace" at bounding box center [882, 304] width 501 height 28
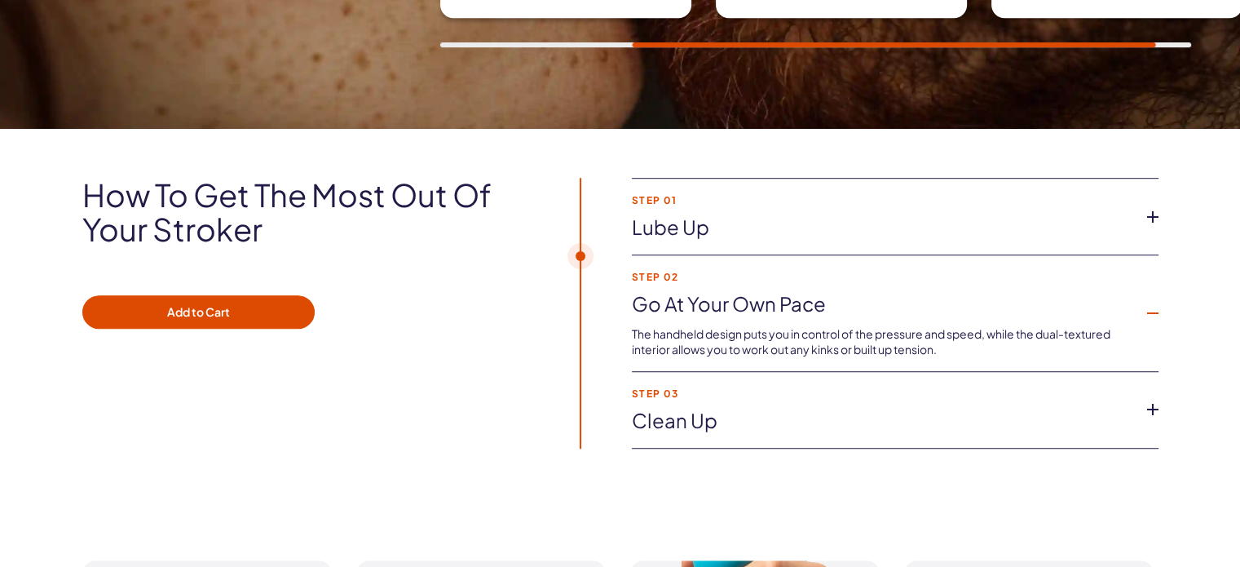
click at [764, 302] on link "Go at your own pace" at bounding box center [882, 304] width 501 height 28
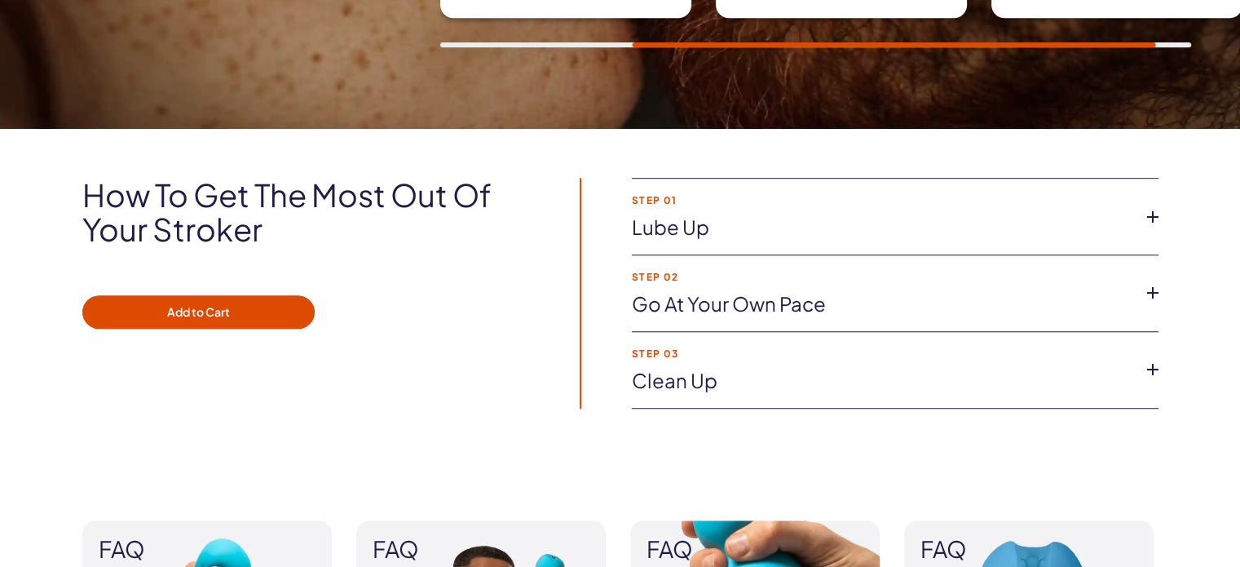
click at [657, 374] on link "Clean up" at bounding box center [882, 381] width 501 height 28
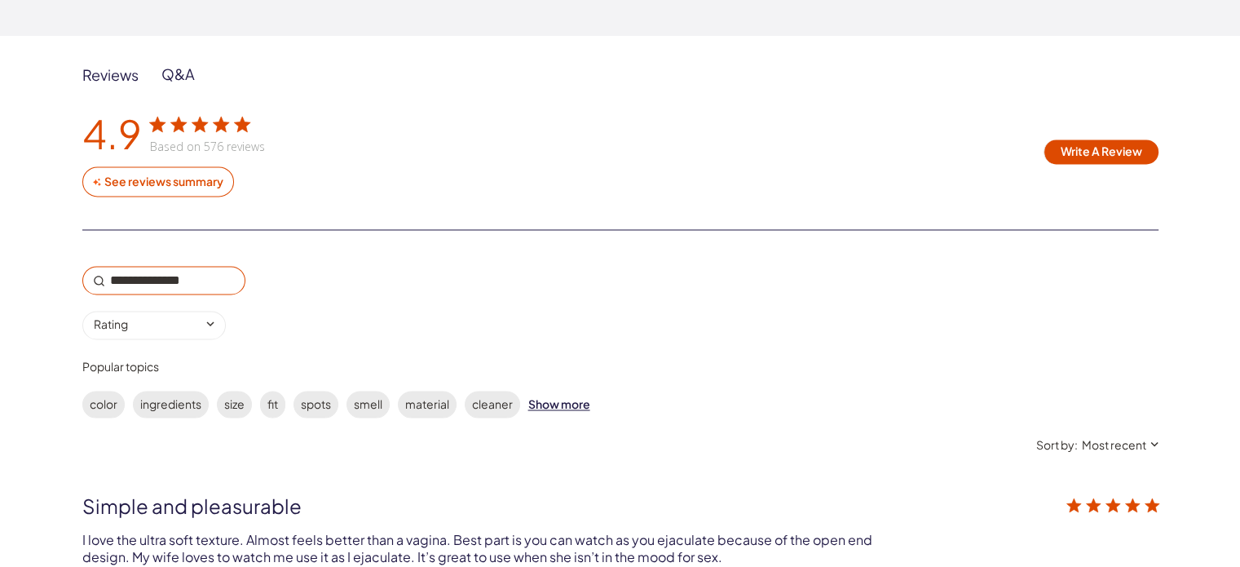
scroll to position [2853, 0]
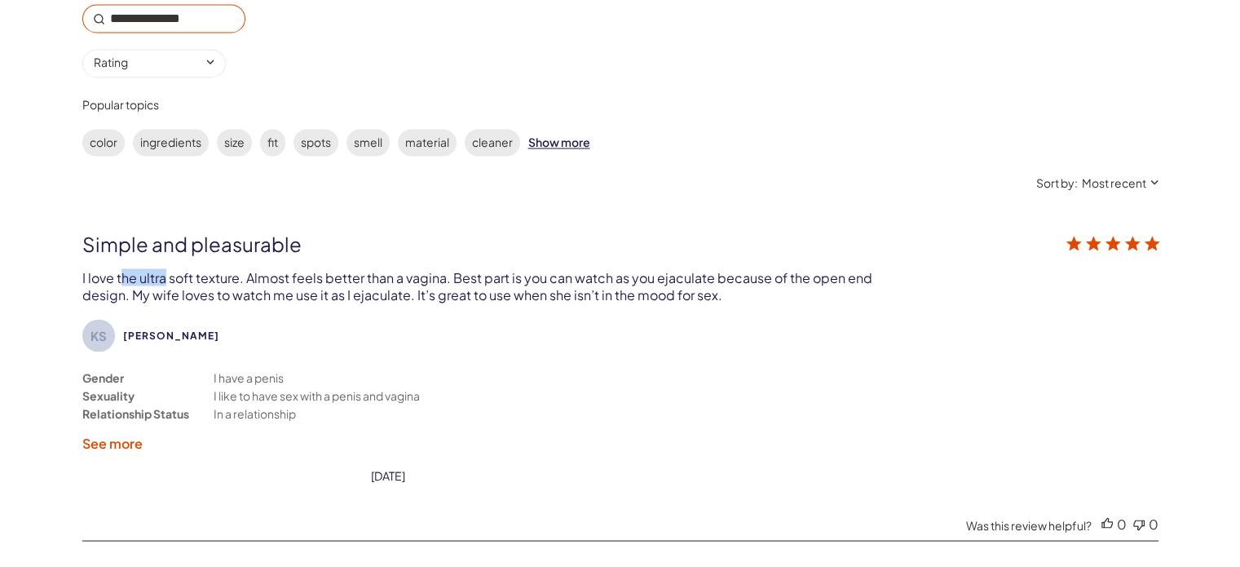
drag, startPoint x: 119, startPoint y: 280, endPoint x: 162, endPoint y: 279, distance: 43.2
click at [162, 279] on div "I love the ultra soft texture. Almost feels better than a vagina. Best part is …" at bounding box center [478, 285] width 792 height 34
click at [320, 280] on div "I love the ultra soft texture. Almost feels better than a vagina. Best part is …" at bounding box center [478, 285] width 792 height 34
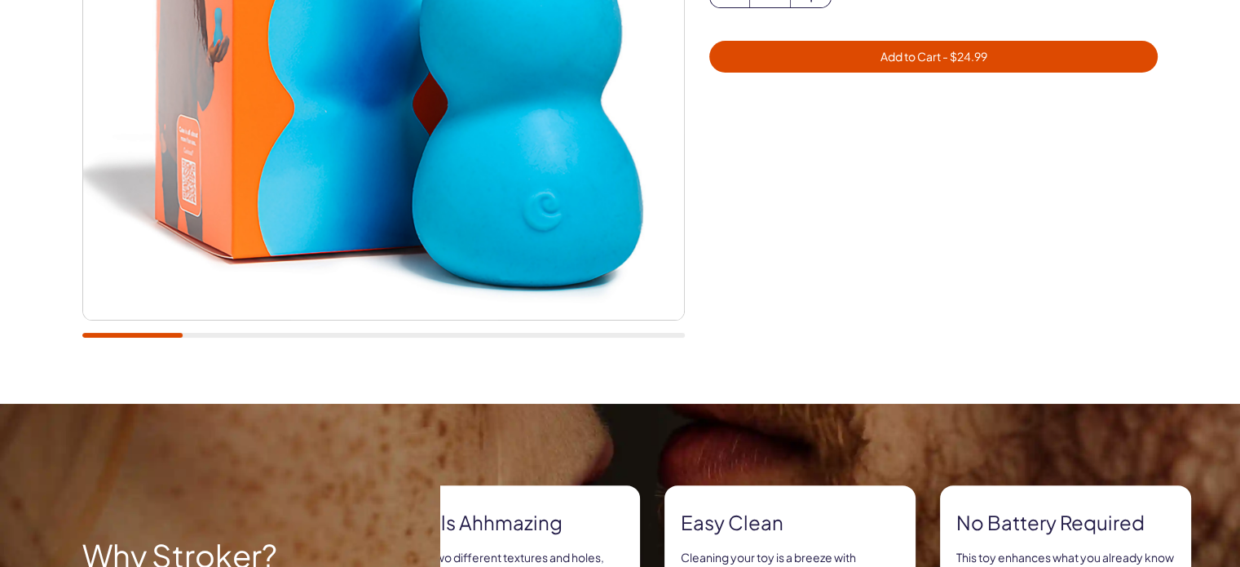
scroll to position [0, 0]
